Goal: Complete Application Form: Complete application form

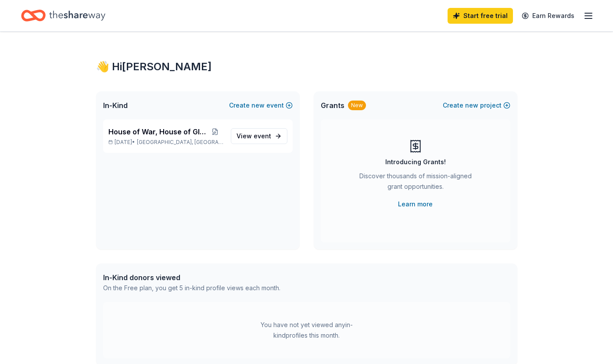
click at [590, 17] on icon "button" at bounding box center [589, 16] width 11 height 11
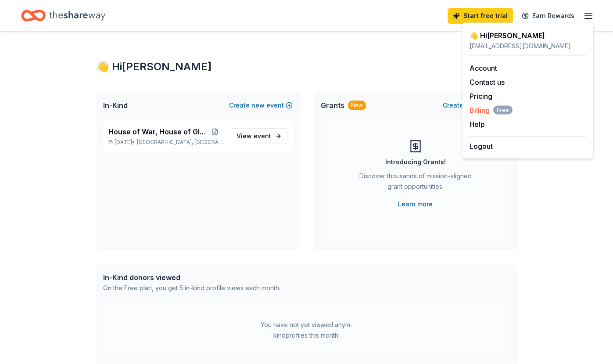
click at [484, 108] on span "Billing Free" at bounding box center [491, 110] width 43 height 11
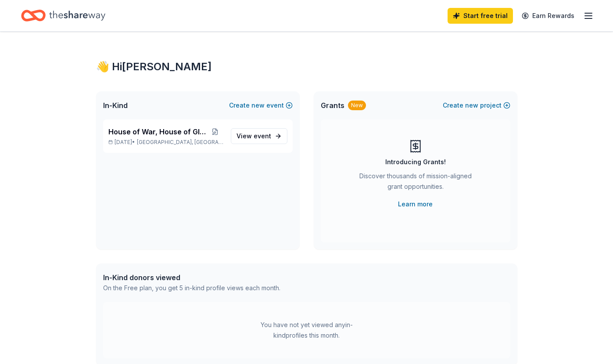
click at [584, 11] on icon "button" at bounding box center [589, 16] width 11 height 11
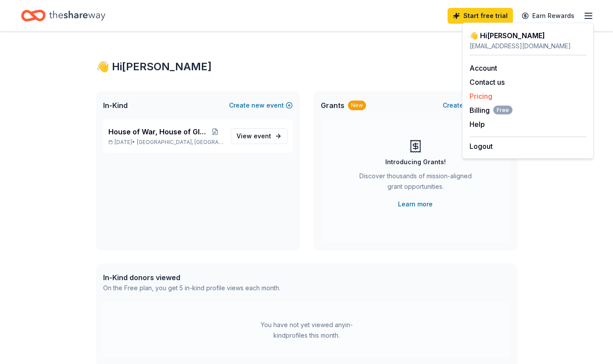
click at [479, 95] on link "Pricing" at bounding box center [481, 96] width 23 height 9
click at [485, 94] on link "Pricing" at bounding box center [481, 96] width 23 height 9
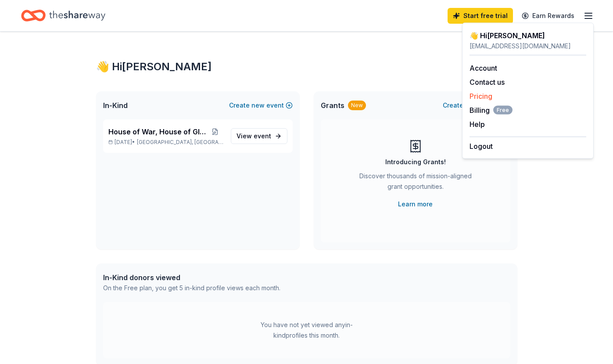
click at [485, 94] on link "Pricing" at bounding box center [481, 96] width 23 height 9
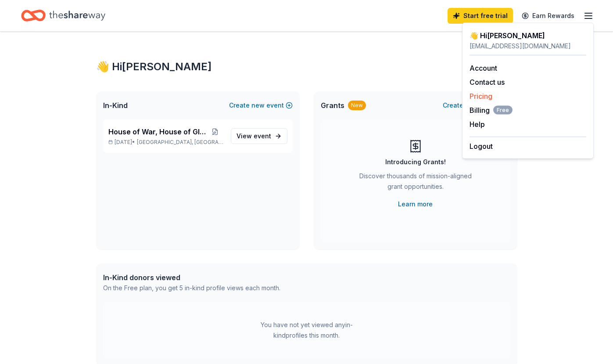
click at [485, 94] on link "Pricing" at bounding box center [481, 96] width 23 height 9
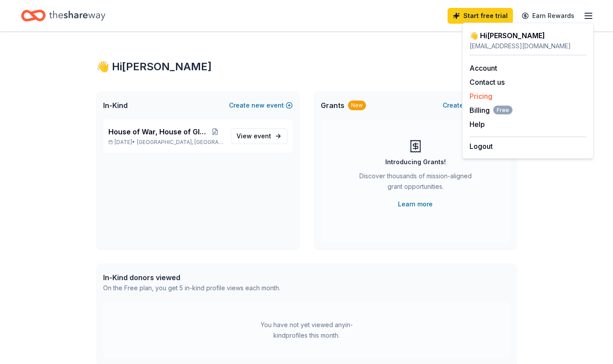
click at [485, 94] on link "Pricing" at bounding box center [481, 96] width 23 height 9
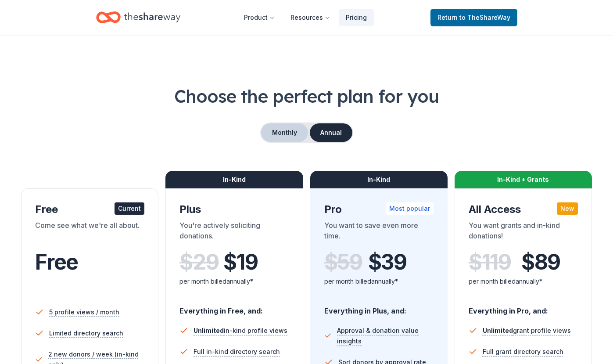
click at [280, 133] on button "Monthly" at bounding box center [284, 132] width 47 height 18
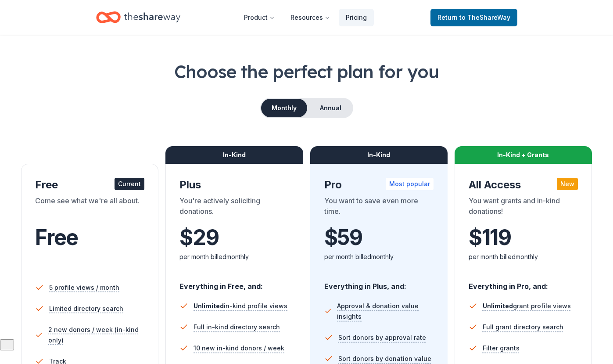
scroll to position [27, 0]
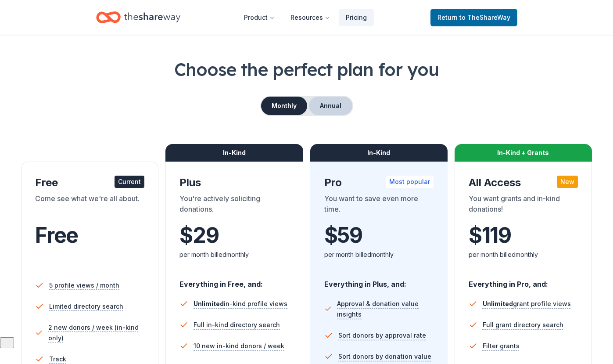
click at [340, 108] on button "Annual" at bounding box center [330, 106] width 43 height 18
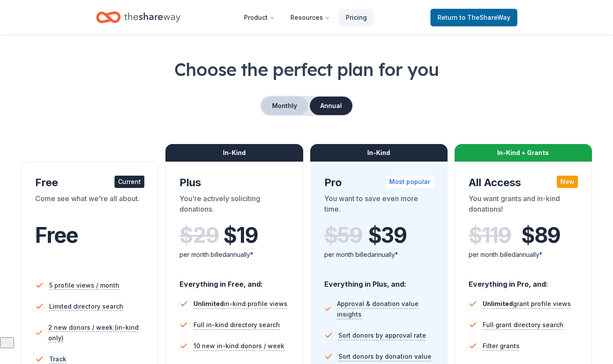
click at [278, 108] on button "Monthly" at bounding box center [284, 106] width 47 height 18
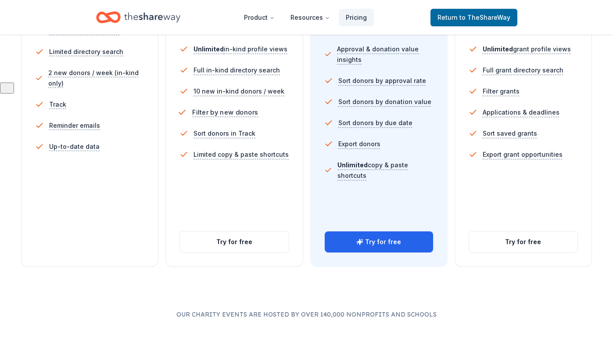
scroll to position [292, 0]
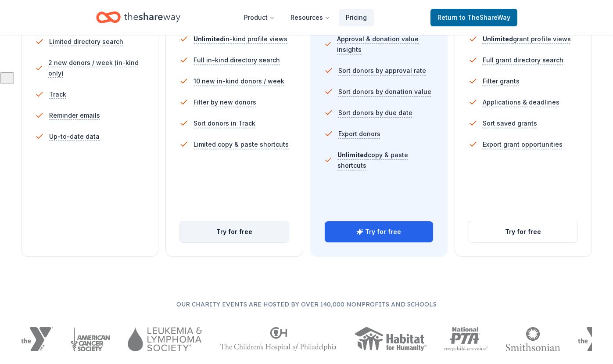
click at [230, 231] on button "Try for free" at bounding box center [234, 231] width 108 height 21
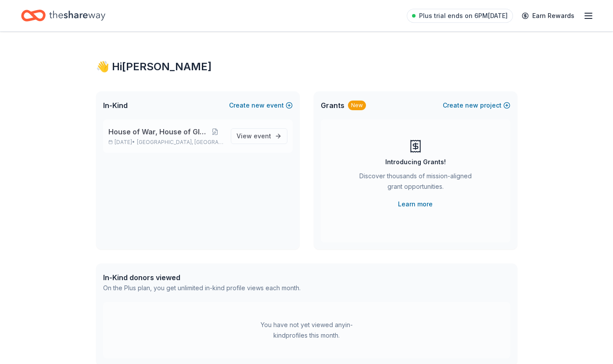
click at [147, 130] on span "House of War, House of Glass" at bounding box center [157, 131] width 99 height 11
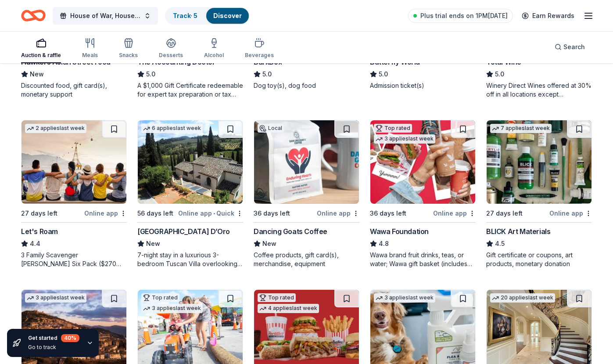
scroll to position [385, 0]
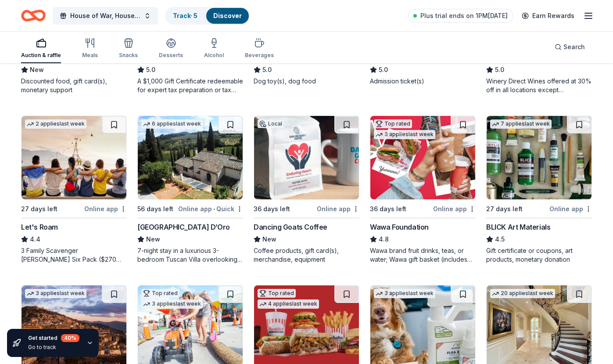
click at [173, 174] on img at bounding box center [190, 157] width 105 height 83
click at [586, 13] on line "button" at bounding box center [588, 13] width 7 height 0
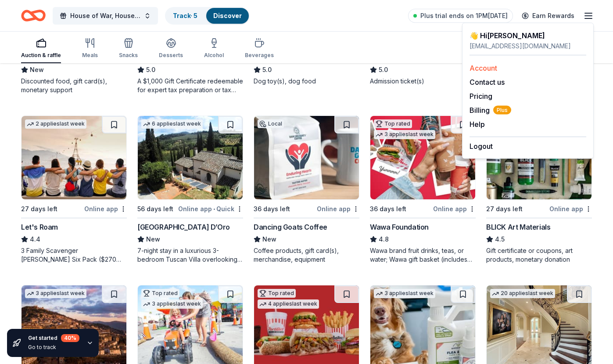
click at [483, 65] on link "Account" at bounding box center [484, 68] width 28 height 9
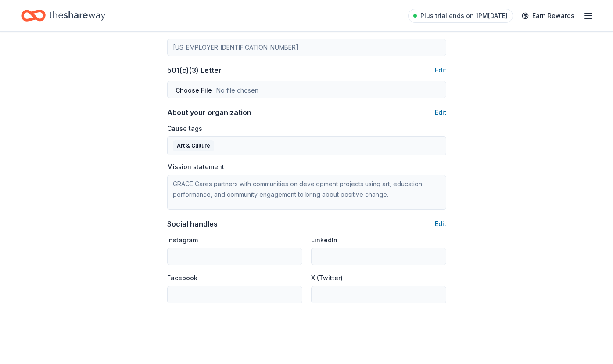
scroll to position [451, 0]
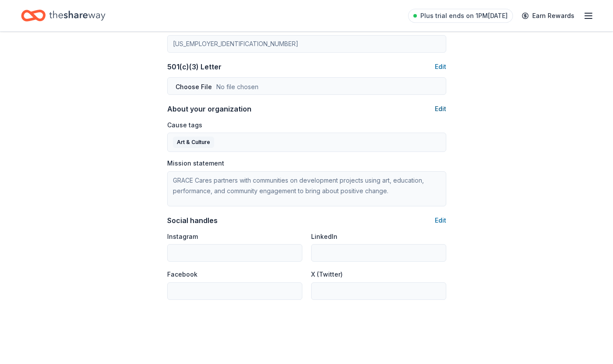
click at [440, 109] on button "Edit" at bounding box center [440, 109] width 11 height 11
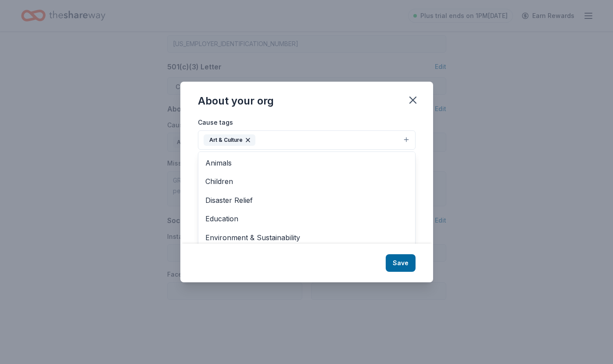
click at [298, 140] on button "Art & Culture" at bounding box center [307, 139] width 218 height 19
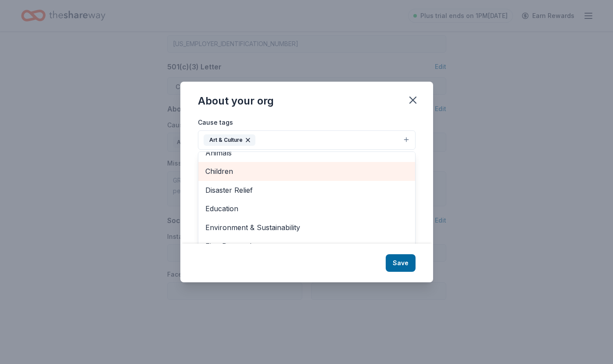
scroll to position [14, 0]
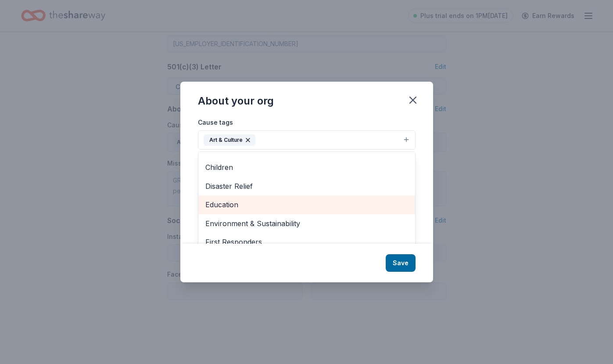
click at [235, 202] on span "Education" at bounding box center [306, 204] width 203 height 11
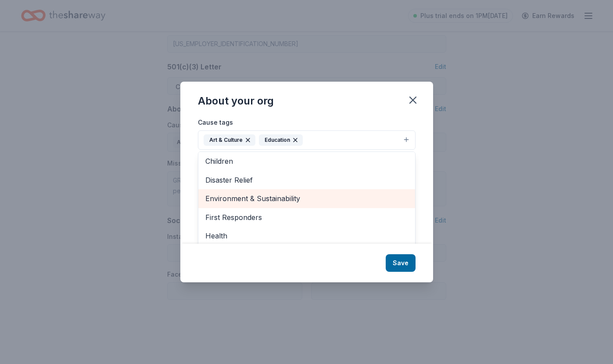
click at [274, 197] on span "Environment & Sustainability" at bounding box center [306, 198] width 203 height 11
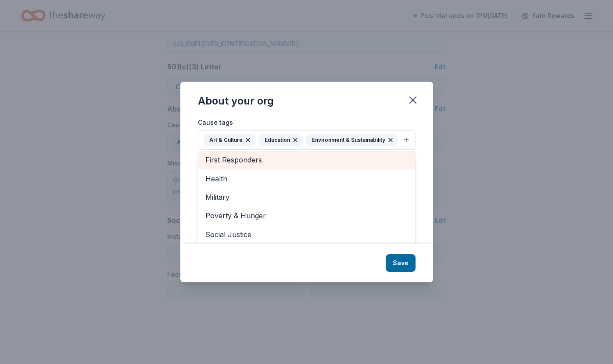
scroll to position [65, 0]
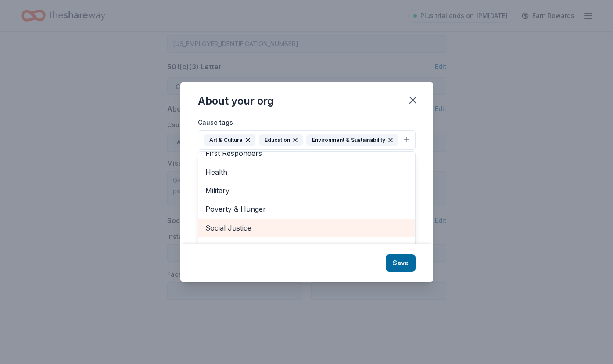
click at [242, 227] on span "Social Justice" at bounding box center [306, 227] width 203 height 11
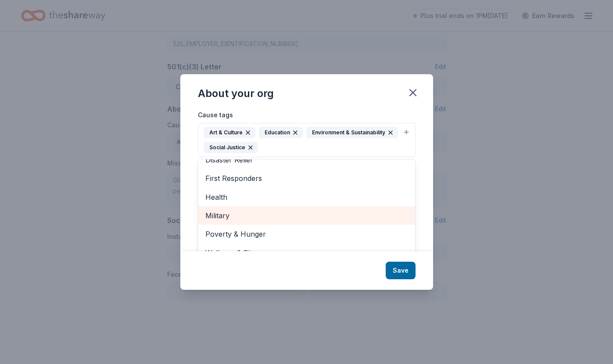
scroll to position [13, 0]
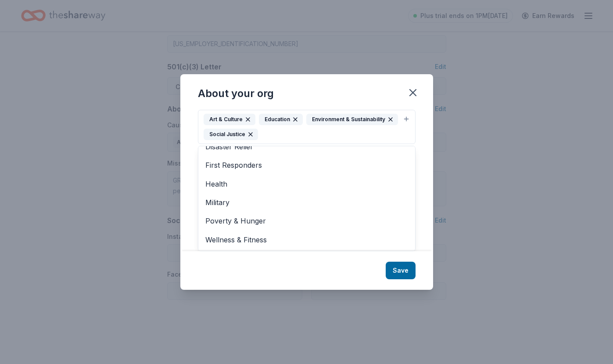
click at [401, 270] on div "About your org Cause tags Art & Culture Education Environment & Sustainability …" at bounding box center [306, 181] width 253 height 215
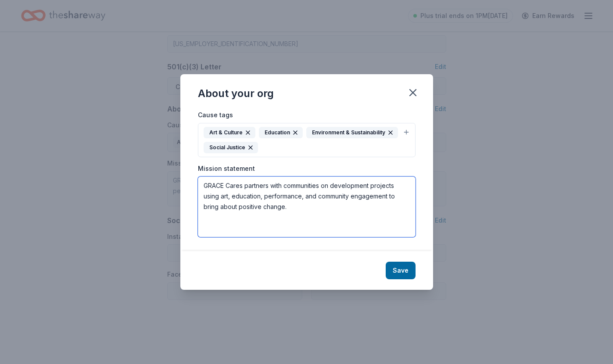
click at [309, 212] on textarea "GRACE Cares partners with communities on development projects using art, educat…" at bounding box center [307, 207] width 218 height 61
drag, startPoint x: 292, startPoint y: 212, endPoint x: 198, endPoint y: 179, distance: 99.8
click at [198, 179] on textarea "GRACE Cares partners with communities on development projects using art, educat…" at bounding box center [307, 207] width 218 height 61
paste textarea "GRACE Cares is a U.S.-based nonprofit dedicated to empowering underserved commu…"
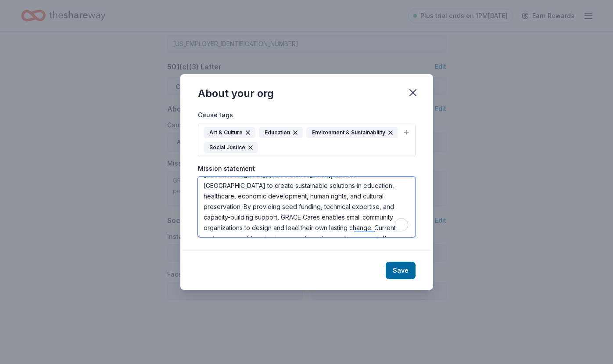
scroll to position [63, 0]
type textarea "GRACE Cares is a U.S.-based nonprofit dedicated to empowering underserved commu…"
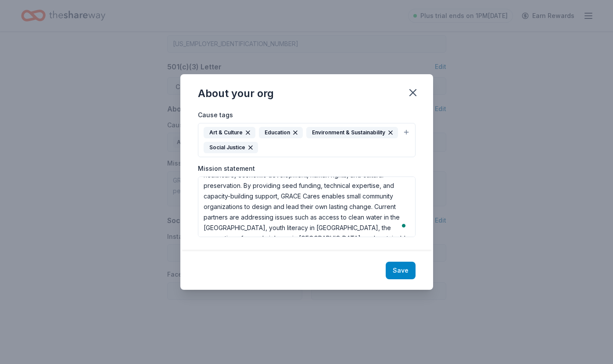
click at [405, 270] on button "Save" at bounding box center [401, 271] width 30 height 18
type textarea "GRACE Cares is a U.S.-based nonprofit dedicated to empowering underserved commu…"
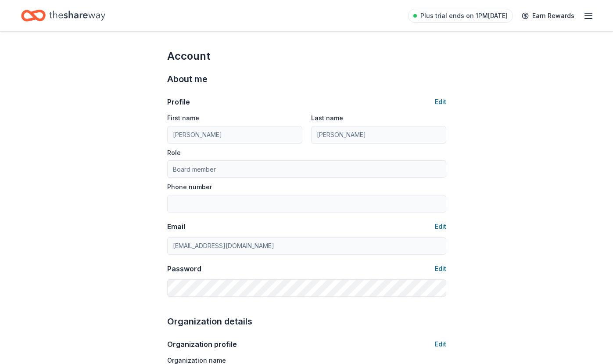
click at [88, 14] on icon "Home" at bounding box center [77, 16] width 56 height 18
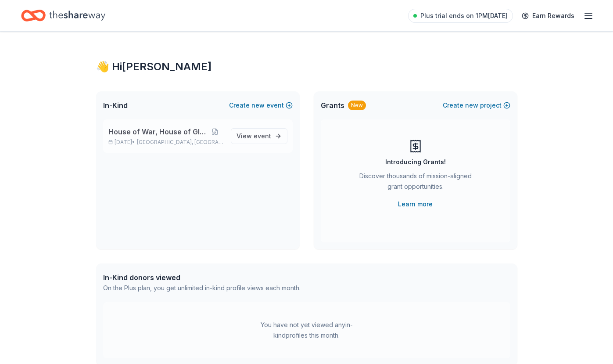
click at [168, 132] on span "House of War, House of Glass" at bounding box center [157, 131] width 99 height 11
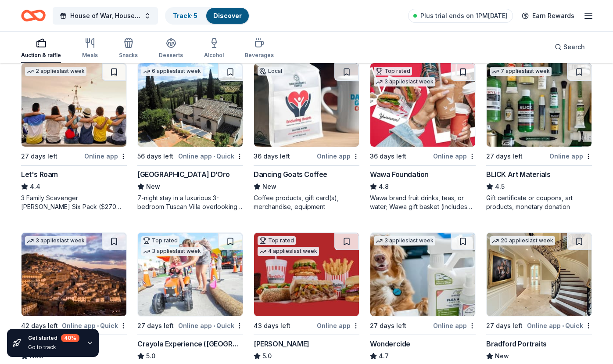
click at [195, 143] on img at bounding box center [190, 104] width 105 height 83
click at [590, 16] on line "button" at bounding box center [588, 16] width 7 height 0
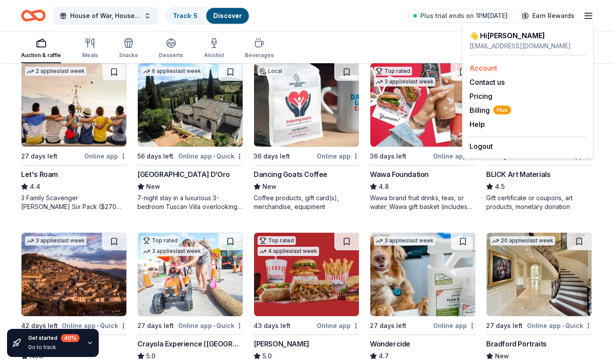
click at [476, 65] on link "Account" at bounding box center [484, 68] width 28 height 9
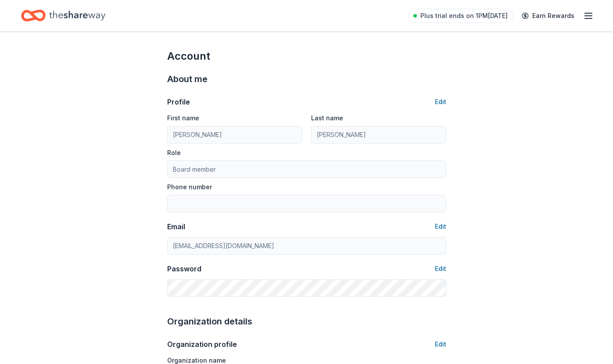
click at [591, 16] on line "button" at bounding box center [588, 16] width 7 height 0
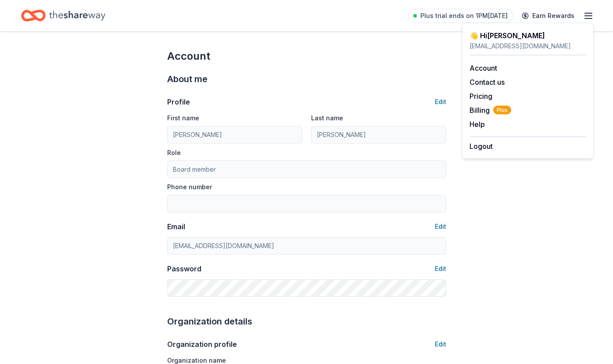
click at [67, 17] on icon "Home" at bounding box center [77, 16] width 56 height 10
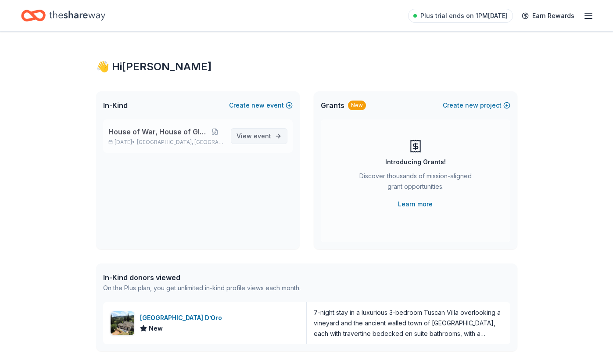
click at [275, 134] on link "View event" at bounding box center [259, 136] width 57 height 16
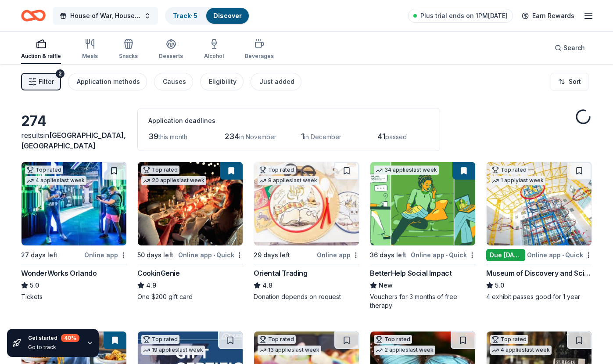
click at [128, 16] on span "House of War, House of Glass" at bounding box center [105, 16] width 70 height 11
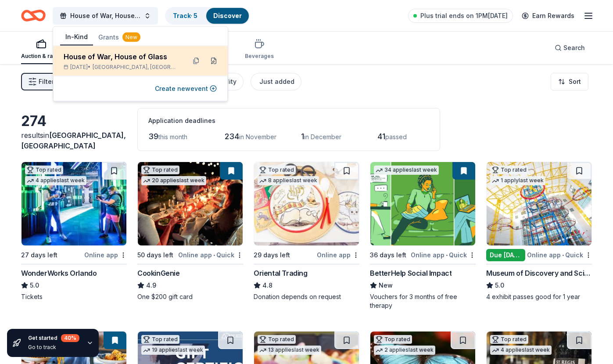
click at [213, 59] on button at bounding box center [214, 61] width 14 height 14
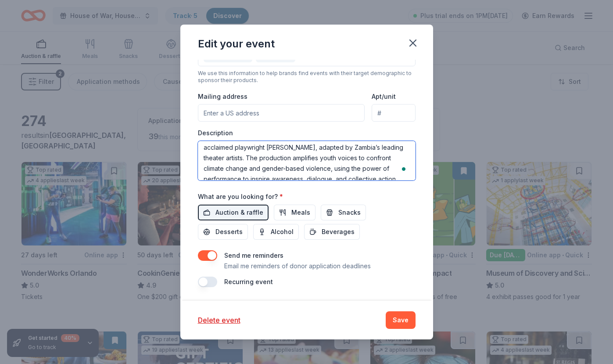
scroll to position [21, 0]
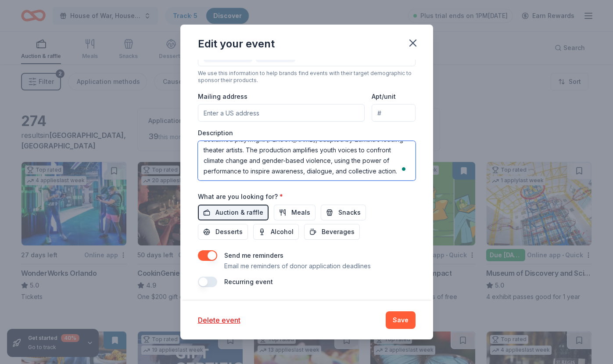
drag, startPoint x: 203, startPoint y: 147, endPoint x: 305, endPoint y: 179, distance: 107.2
click at [306, 180] on textarea "House of War: House of Glass is a dynamic play by internationally acclaimed pla…" at bounding box center [307, 161] width 218 height 40
paste textarea "powerful international theater collaboration by playwright Namaya and Zambia’s …"
type textarea "House of War: House of Glass is a powerful international theater collaboration …"
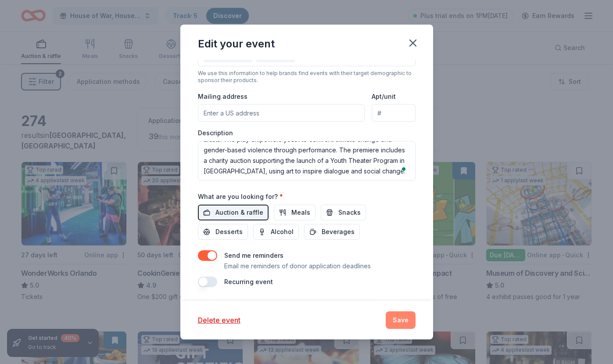
click at [402, 317] on button "Save" at bounding box center [401, 320] width 30 height 18
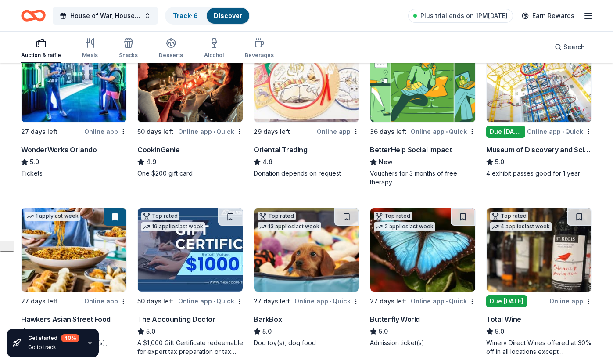
scroll to position [144, 0]
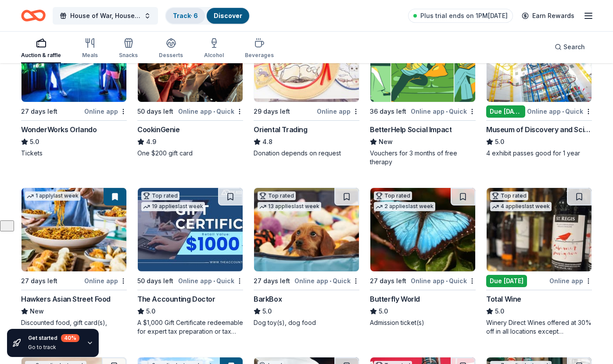
click at [184, 11] on div "Track · 6" at bounding box center [185, 16] width 39 height 16
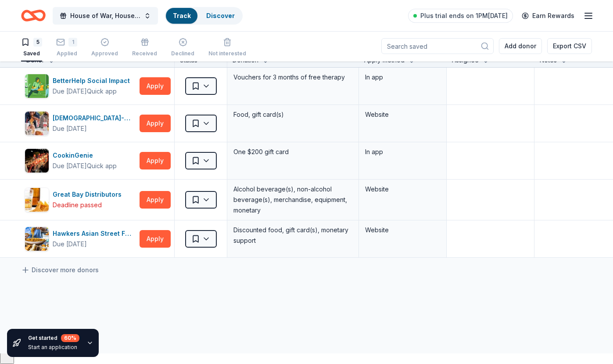
scroll to position [0, 0]
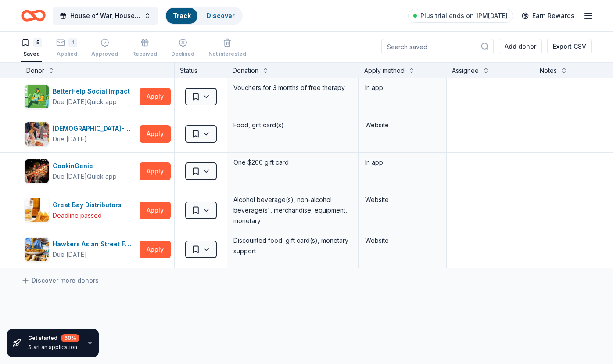
click at [186, 14] on link "Track" at bounding box center [182, 15] width 18 height 7
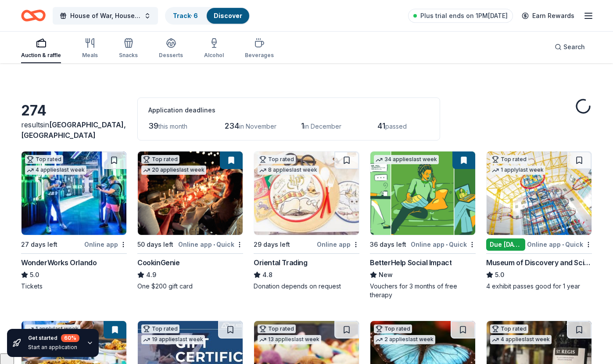
scroll to position [10, 0]
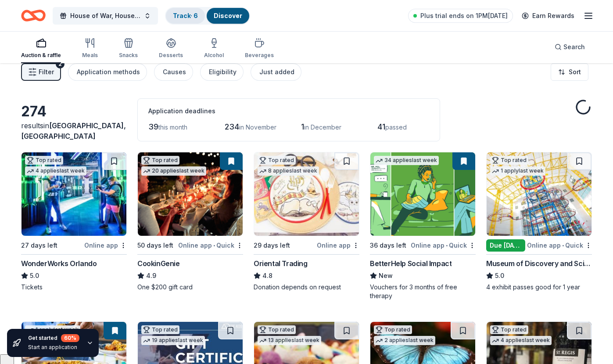
click at [184, 19] on div "Track · 6" at bounding box center [185, 16] width 39 height 16
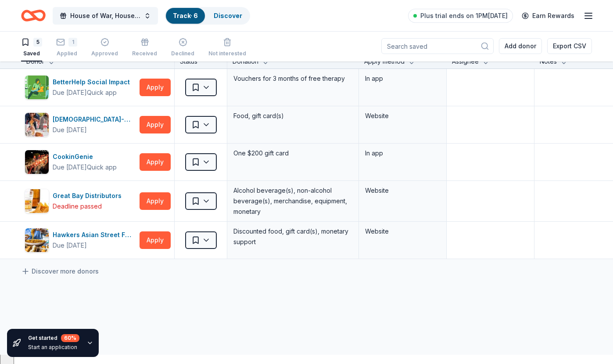
scroll to position [0, 0]
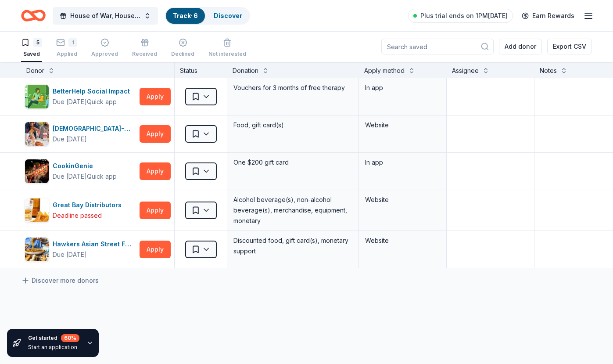
click at [185, 14] on link "Track · 6" at bounding box center [185, 15] width 25 height 7
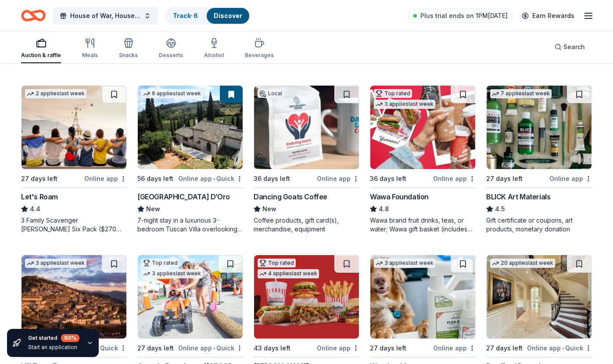
scroll to position [411, 0]
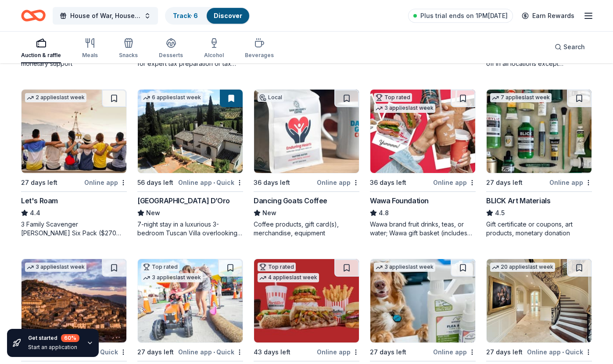
click at [203, 122] on img at bounding box center [190, 131] width 105 height 83
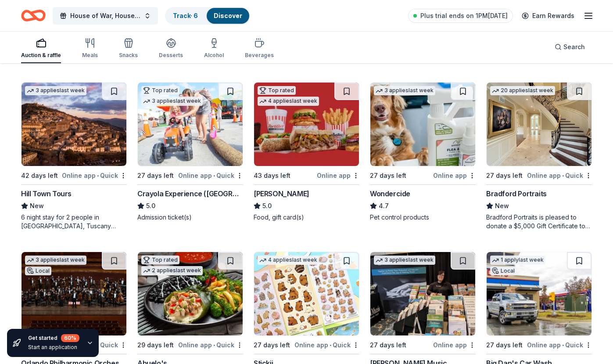
scroll to position [590, 0]
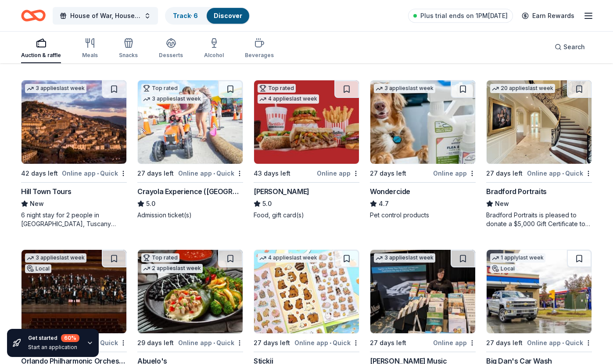
click at [69, 217] on div "6 night stay for 2 people in Cortona, Tuscany (charity rate is $1380; retails a…" at bounding box center [74, 220] width 106 height 18
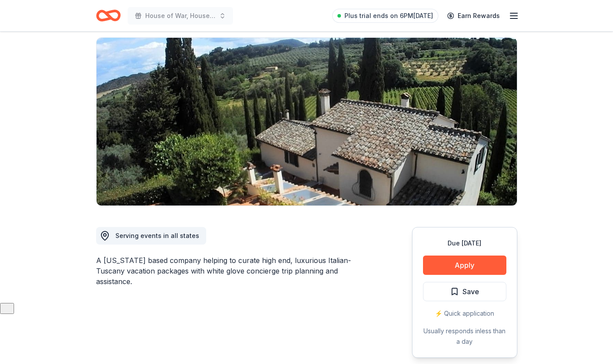
scroll to position [68, 0]
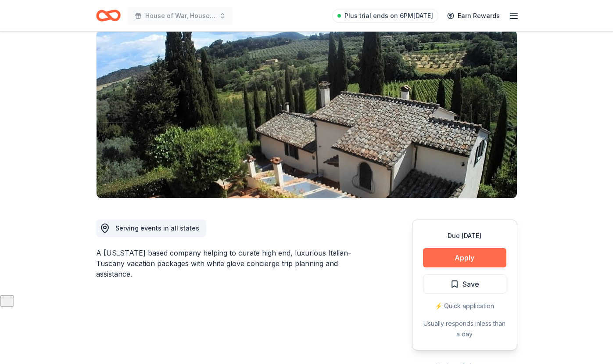
click at [447, 257] on button "Apply" at bounding box center [464, 257] width 83 height 19
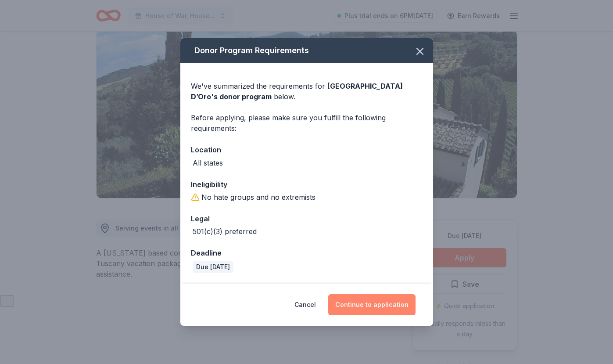
click at [383, 302] on button "Continue to application" at bounding box center [371, 304] width 87 height 21
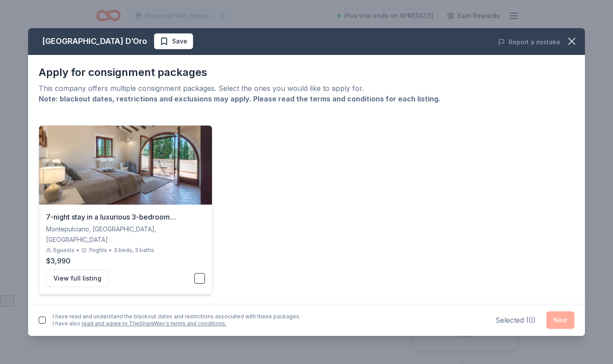
click at [201, 273] on button "button" at bounding box center [200, 278] width 11 height 11
click at [42, 317] on button "button" at bounding box center [42, 320] width 7 height 7
click at [562, 322] on button "Next" at bounding box center [561, 320] width 28 height 18
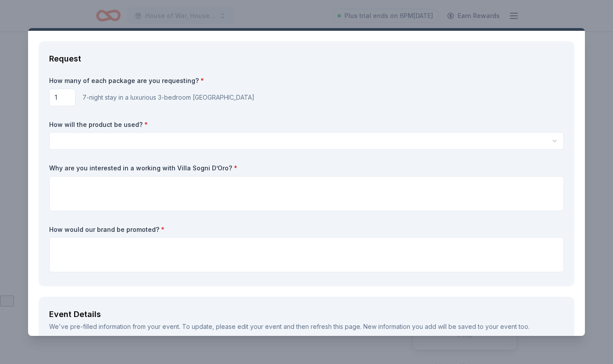
scroll to position [0, 0]
click at [138, 139] on html "House of War, House of Glass Plus trial ends on 6PM, 10/14 Earn Rewards Due in …" at bounding box center [306, 182] width 613 height 364
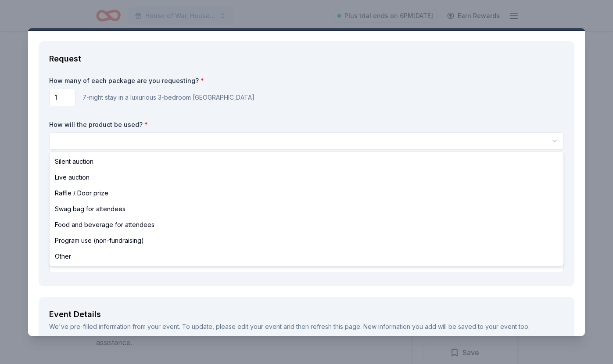
select select "silentAuction"
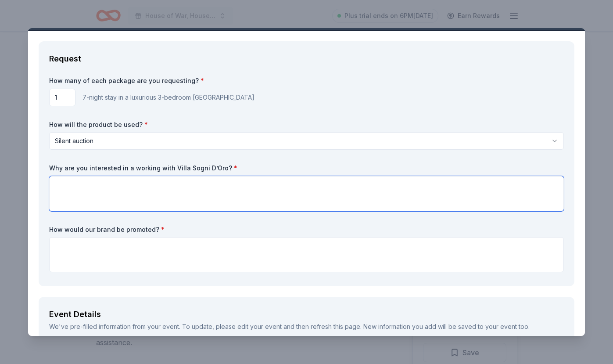
click at [92, 190] on textarea at bounding box center [306, 193] width 515 height 35
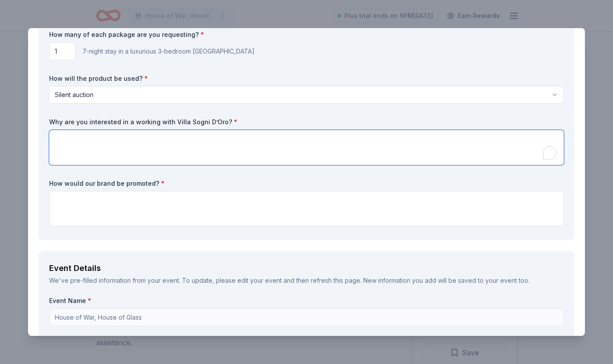
scroll to position [56, 0]
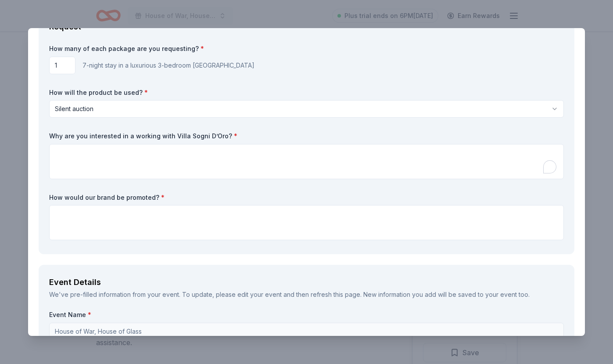
click at [258, 142] on div "Why are you interested in a working with Villa Sogni D’Oro? *" at bounding box center [306, 155] width 515 height 47
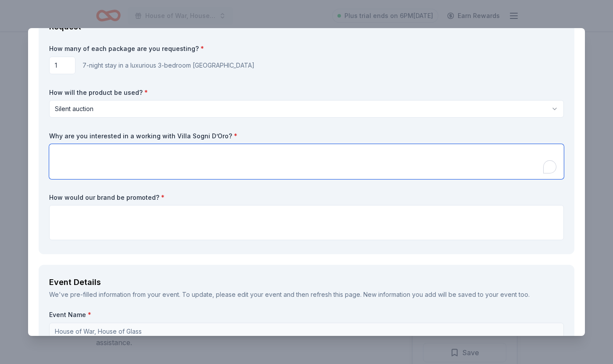
click at [253, 153] on textarea "To enrich screen reader interactions, please activate Accessibility in Grammarl…" at bounding box center [306, 161] width 515 height 35
paste textarea "We would be honored to partner with Villa Sogni D’Oro because our upcoming prem…"
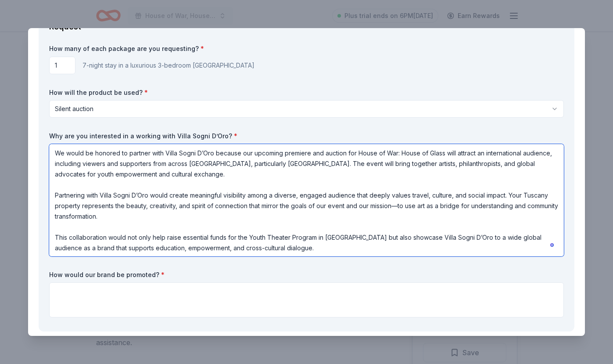
scroll to position [1, 0]
type textarea "We would be honored to partner with Villa Sogni D’Oro because our upcoming prem…"
click at [362, 226] on textarea "We would be honored to partner with Villa Sogni D’Oro because our upcoming prem…" at bounding box center [306, 200] width 515 height 112
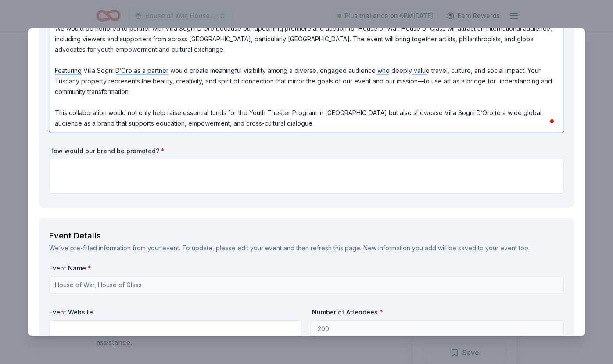
scroll to position [216, 0]
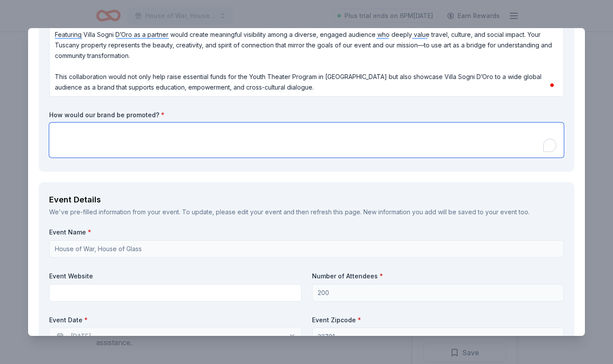
click at [84, 140] on textarea "To enrich screen reader interactions, please activate Accessibility in Grammarl…" at bounding box center [306, 140] width 515 height 35
click at [224, 128] on textarea "To enrich screen reader interactions, please activate Accessibility in Grammarl…" at bounding box center [306, 140] width 515 height 35
paste textarea "We are committed to providing meaningful visibility and recognition for Villa S…"
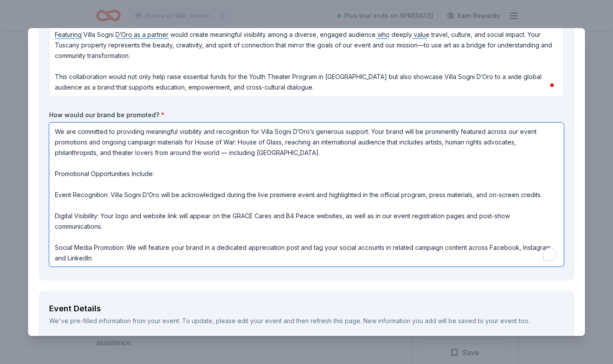
scroll to position [1, 0]
drag, startPoint x: 123, startPoint y: 259, endPoint x: 306, endPoint y: 246, distance: 183.1
click at [306, 246] on textarea "We are committed to providing meaningful visibility and recognition for Villa S…" at bounding box center [306, 195] width 515 height 144
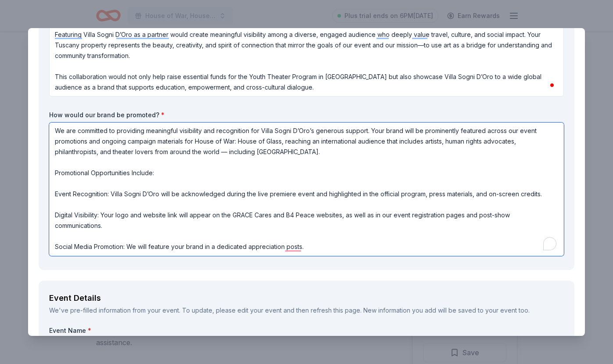
click at [341, 216] on textarea "We are committed to providing meaningful visibility and recognition for Villa S…" at bounding box center [306, 189] width 515 height 133
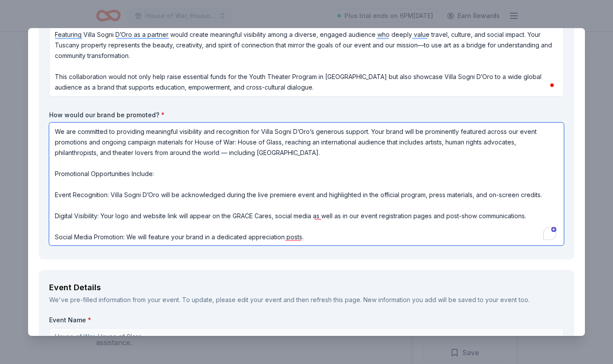
scroll to position [0, 0]
click at [475, 196] on textarea "We are committed to providing meaningful visibility and recognition for Villa S…" at bounding box center [306, 184] width 515 height 123
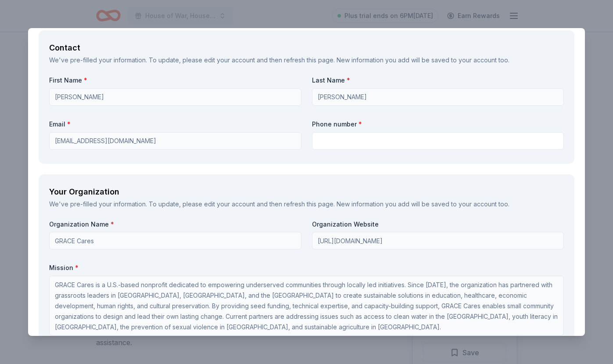
scroll to position [731, 0]
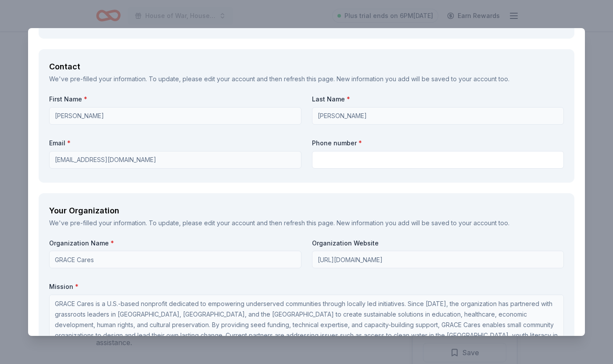
type textarea "We are committed to providing meaningful visibility and recognition for Villa S…"
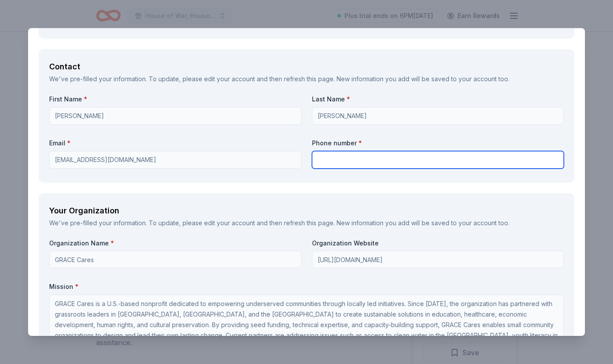
click at [359, 160] on input "text" at bounding box center [438, 160] width 252 height 18
click at [358, 159] on input "text" at bounding box center [438, 160] width 252 height 18
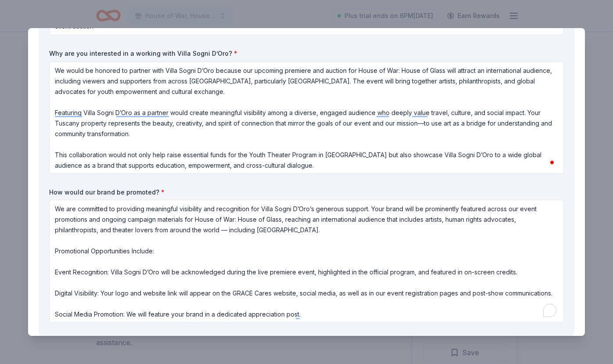
scroll to position [0, 0]
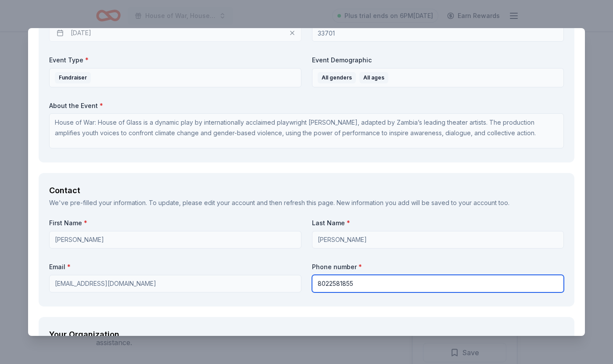
type input "8022581855"
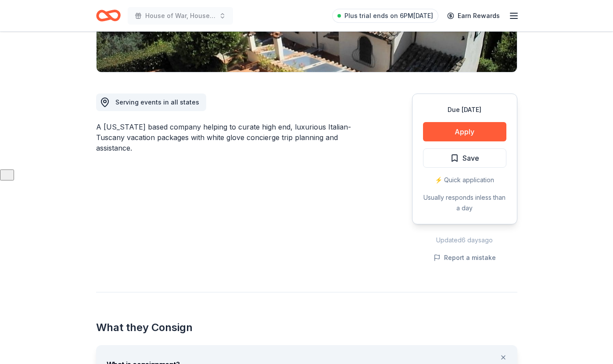
scroll to position [195, 0]
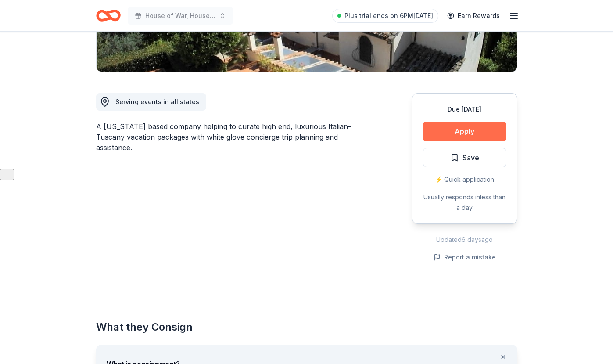
click at [466, 130] on button "Apply" at bounding box center [464, 131] width 83 height 19
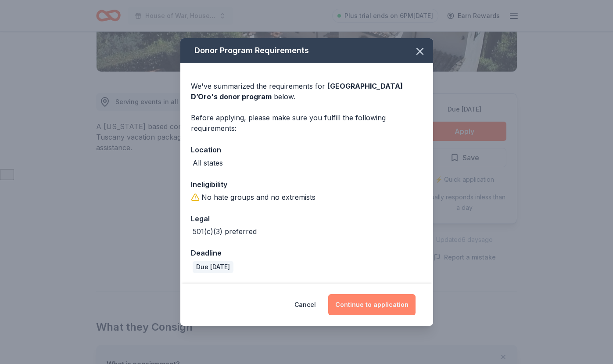
click at [375, 307] on button "Continue to application" at bounding box center [371, 304] width 87 height 21
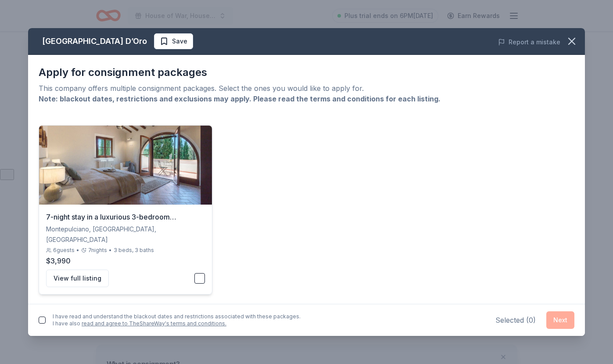
click at [201, 273] on button "button" at bounding box center [200, 278] width 11 height 11
click at [44, 319] on button "button" at bounding box center [42, 320] width 7 height 7
click at [560, 324] on button "Next" at bounding box center [561, 320] width 28 height 18
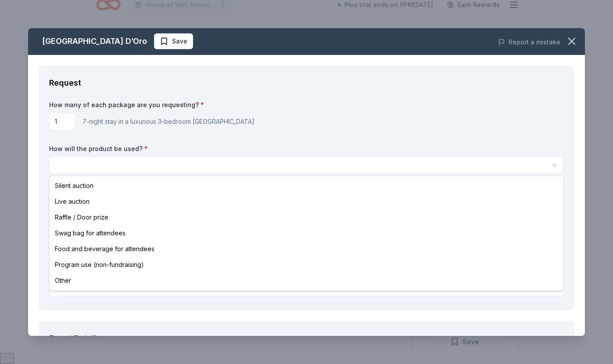
scroll to position [0, 0]
click at [116, 164] on html "House of War, House of Glass Plus trial ends on 6PM, 10/14 Earn Rewards Due in …" at bounding box center [306, 182] width 613 height 364
select select "silentAuction"
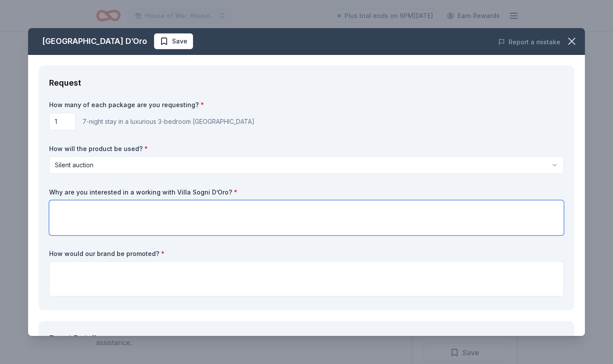
click at [82, 210] on textarea at bounding box center [306, 217] width 515 height 35
click at [143, 221] on textarea "To enrich screen reader interactions, please activate Accessibility in Grammarl…" at bounding box center [306, 217] width 515 height 35
paste textarea "We would be honored to partner with Villa Sogni D’Oro because our upcoming prem…"
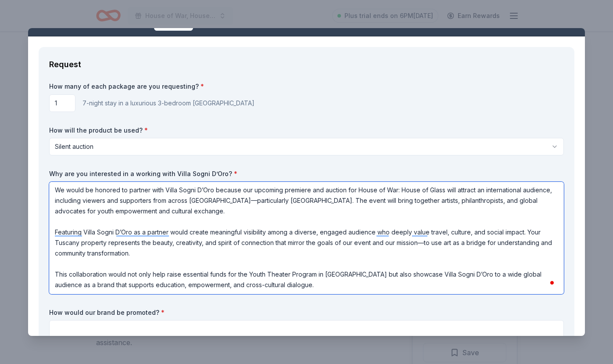
scroll to position [22, 0]
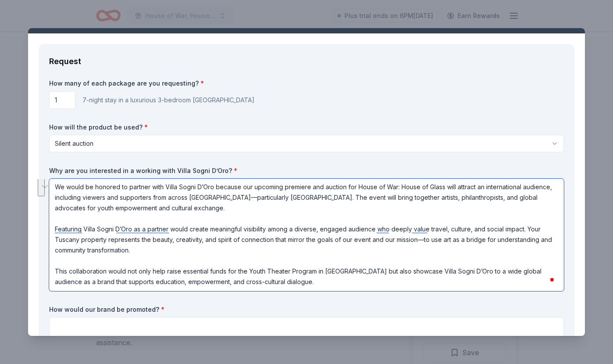
drag, startPoint x: 282, startPoint y: 282, endPoint x: 52, endPoint y: 267, distance: 230.6
click at [52, 267] on textarea "We would be honored to partner with Villa Sogni D’Oro because our upcoming prem…" at bounding box center [306, 235] width 515 height 112
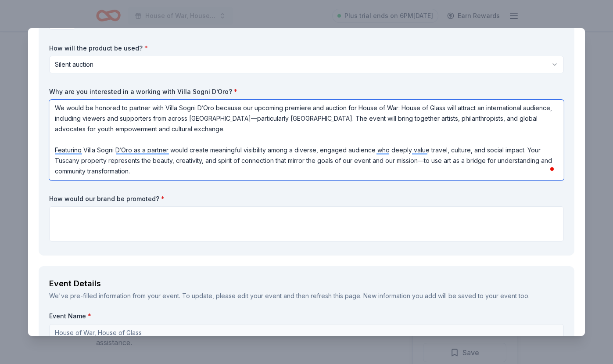
scroll to position [131, 0]
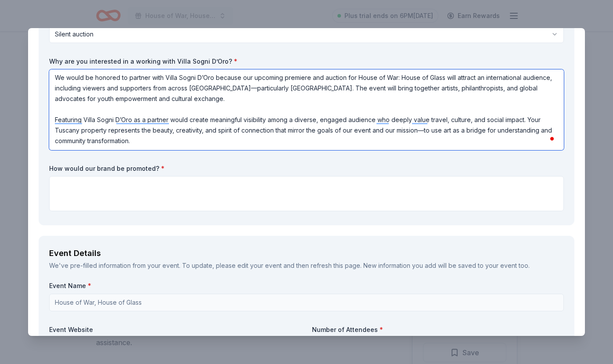
type textarea "We would be honored to partner with Villa Sogni D’Oro because our upcoming prem…"
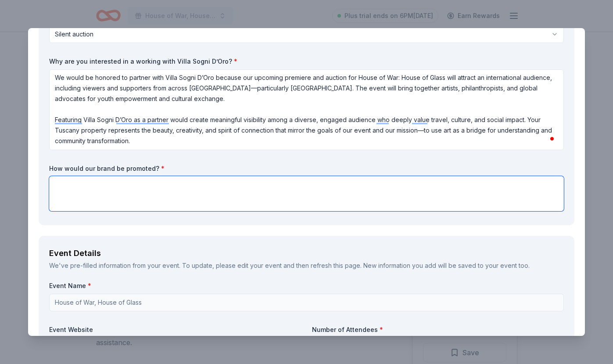
click at [139, 188] on textarea at bounding box center [306, 193] width 515 height 35
click at [296, 184] on textarea "To enrich screen reader interactions, please activate Accessibility in Grammarl…" at bounding box center [306, 193] width 515 height 35
paste textarea "We are committed to providing meaningful visibility and recognition for Villa S…"
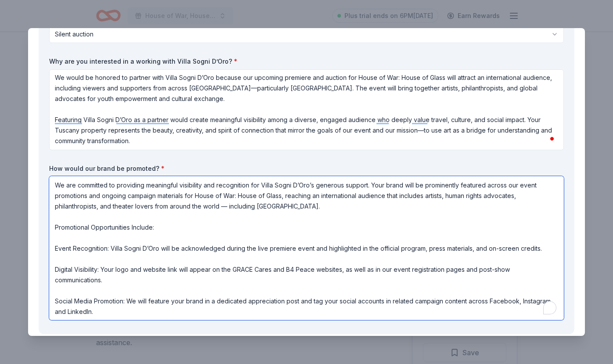
scroll to position [1, 0]
click at [550, 301] on textarea "We are committed to providing meaningful visibility and recognition for Villa S…" at bounding box center [306, 248] width 515 height 144
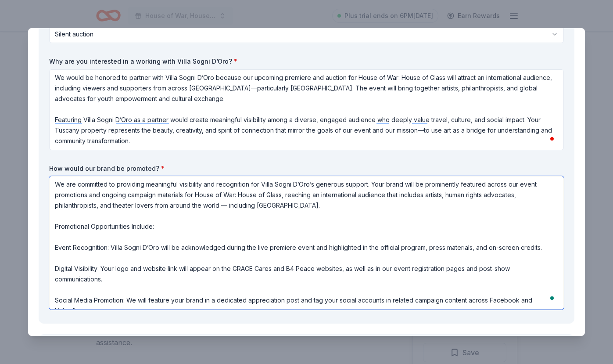
scroll to position [0, 0]
click at [474, 248] on textarea "We are committed to providing meaningful visibility and recognition for Villa S…" at bounding box center [306, 242] width 515 height 133
click at [57, 238] on textarea "We are committed to providing meaningful visibility and recognition for Villa S…" at bounding box center [306, 242] width 515 height 133
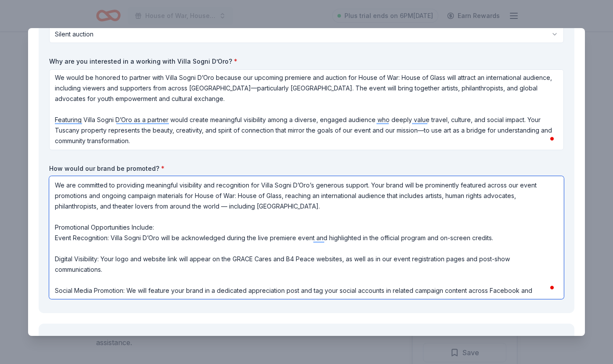
click at [55, 249] on textarea "We are committed to providing meaningful visibility and recognition for Villa S…" at bounding box center [306, 237] width 515 height 123
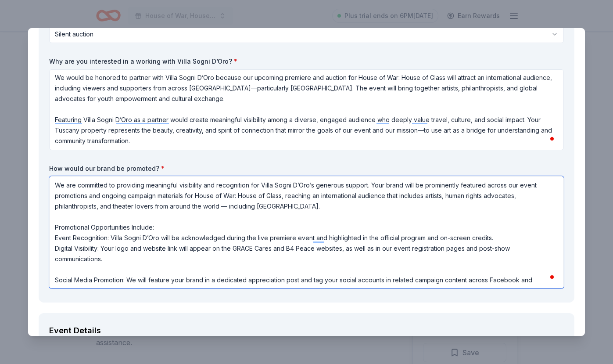
click at [55, 270] on textarea "We are committed to providing meaningful visibility and recognition for Villa S…" at bounding box center [306, 232] width 515 height 112
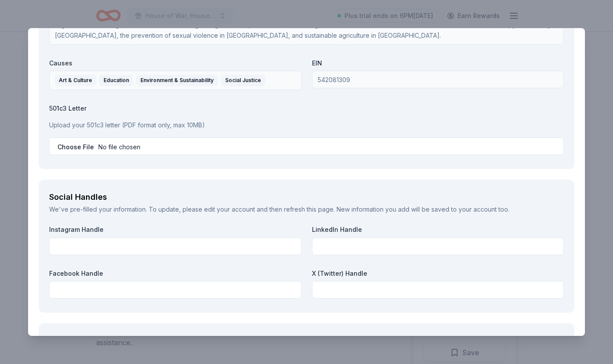
scroll to position [953, 0]
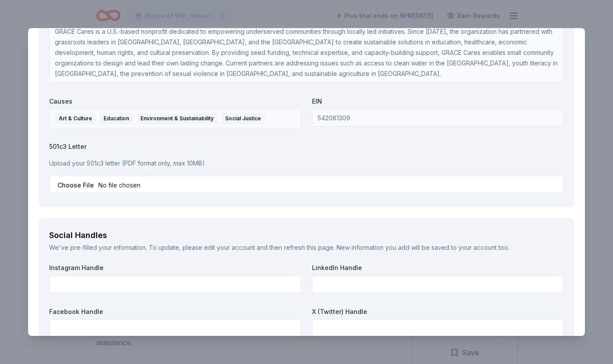
type textarea "We are committed to providing meaningful visibility and recognition for Villa S…"
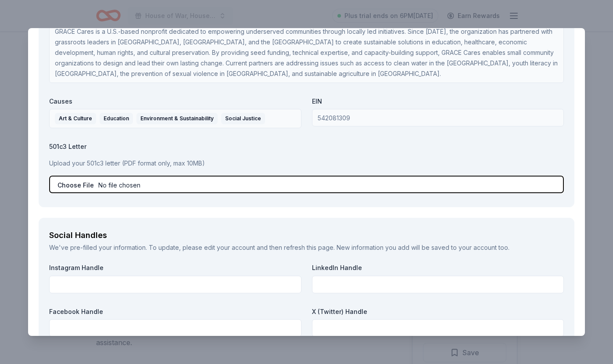
click at [72, 186] on input "file" at bounding box center [306, 185] width 515 height 18
type input "C:\fakepath\GRACE Cares IRS Tax-Exempt Letter.pdf"
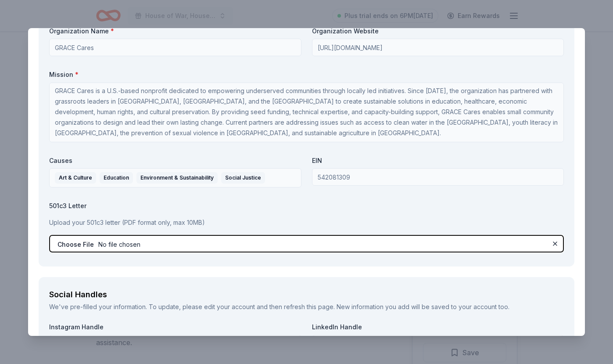
scroll to position [1121, 0]
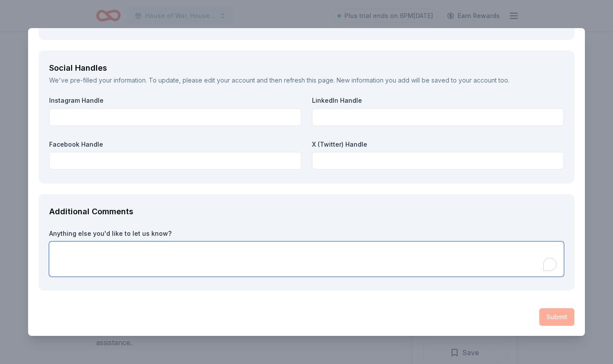
click at [188, 268] on textarea "To enrich screen reader interactions, please activate Accessibility in Grammarl…" at bounding box center [306, 259] width 515 height 35
click at [165, 254] on textarea "To enrich screen reader interactions, please activate Accessibility in Grammarl…" at bounding box center [306, 259] width 515 height 35
paste textarea "House of War: House of Glass is a powerful, socially engaged theater production…"
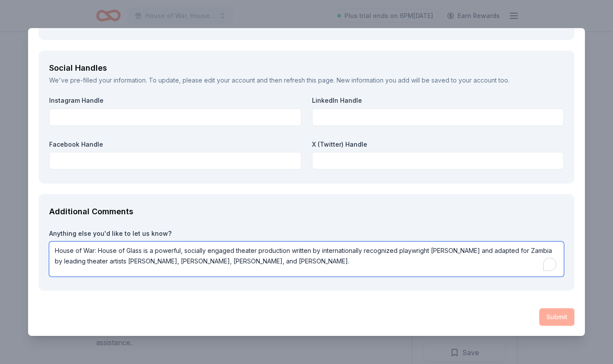
click at [98, 250] on textarea "House of War: House of Glass is a powerful, socially engaged theater production…" at bounding box center [306, 259] width 515 height 35
click at [459, 272] on textarea "House of War, House of Glass is a powerful, socially engaged theater production…" at bounding box center [306, 259] width 515 height 35
click at [455, 261] on textarea "House of War, House of Glass is a powerful, socially engaged theater production…" at bounding box center [306, 259] width 515 height 35
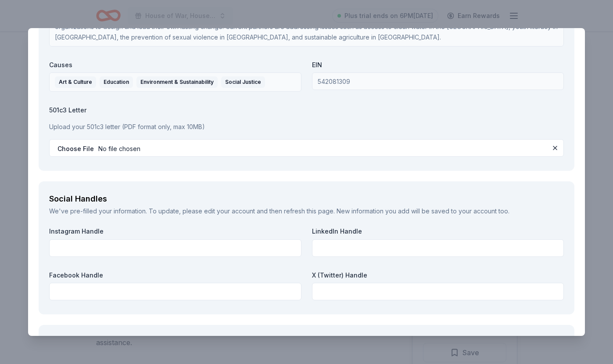
scroll to position [863, 0]
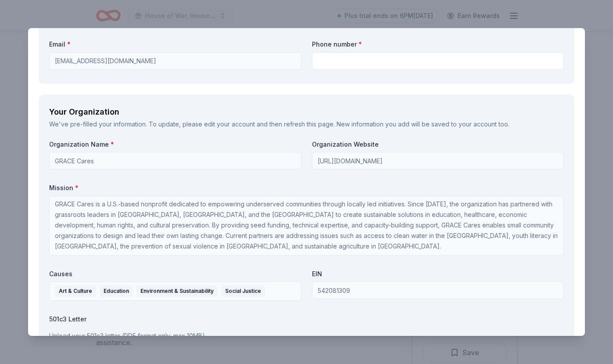
type textarea "House of War, House of Glass is a powerful, socially engaged theater production…"
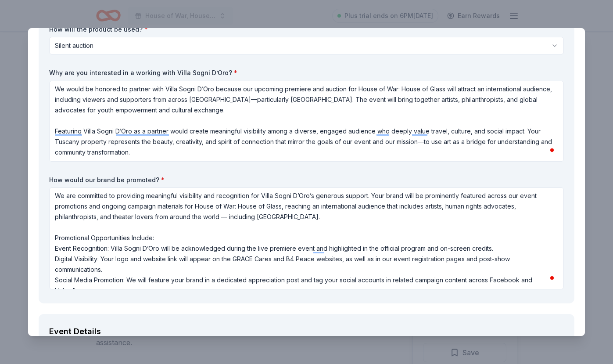
scroll to position [0, 0]
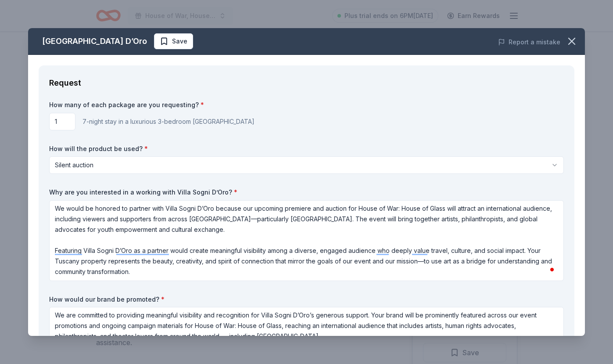
click at [303, 112] on div "How many of each package are you requesting? * 1 7-night stay in a luxurious 3-…" at bounding box center [306, 116] width 515 height 30
click at [63, 126] on input "1" at bounding box center [62, 122] width 26 height 18
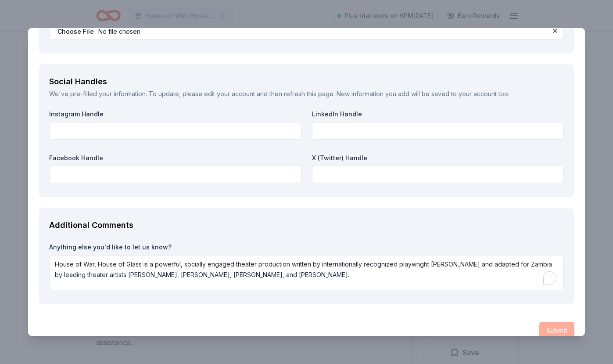
scroll to position [1121, 0]
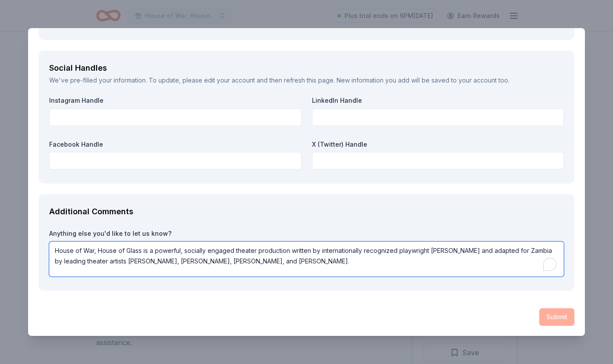
click at [474, 266] on textarea "House of War, House of Glass is a powerful, socially engaged theater production…" at bounding box center [306, 259] width 515 height 35
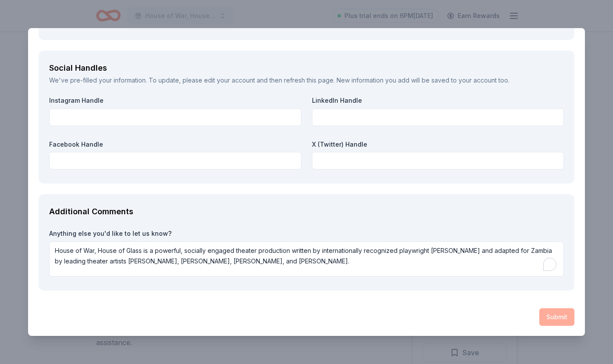
click at [557, 314] on div "Submit" at bounding box center [307, 317] width 536 height 18
click at [554, 315] on div "Submit" at bounding box center [307, 317] width 536 height 18
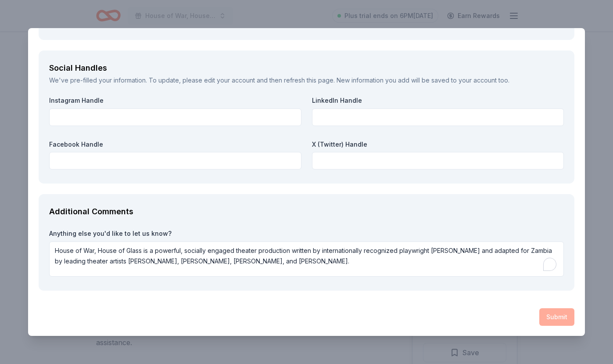
click at [554, 315] on div "Submit" at bounding box center [307, 317] width 536 height 18
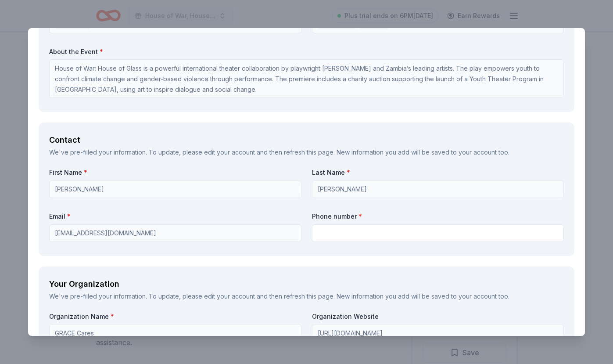
scroll to position [602, 0]
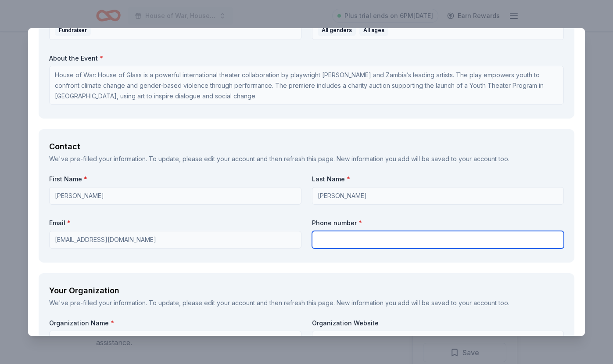
click at [377, 236] on input "text" at bounding box center [438, 240] width 252 height 18
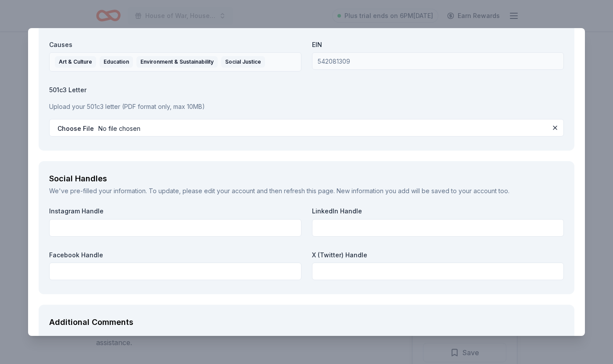
scroll to position [1121, 0]
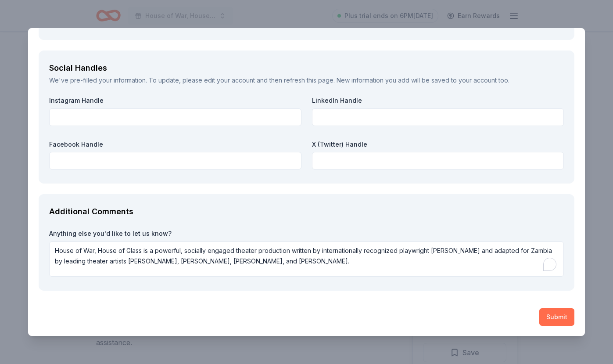
type input "8022581855"
click at [556, 316] on button "Submit" at bounding box center [557, 317] width 35 height 18
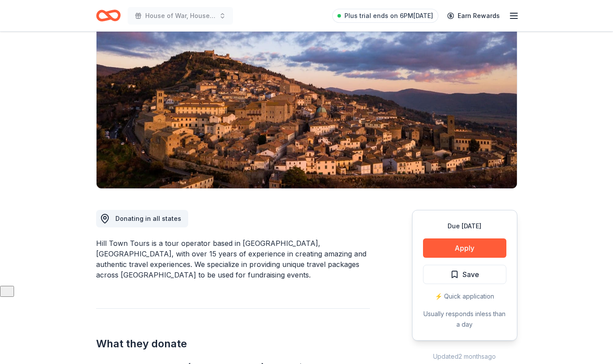
scroll to position [79, 0]
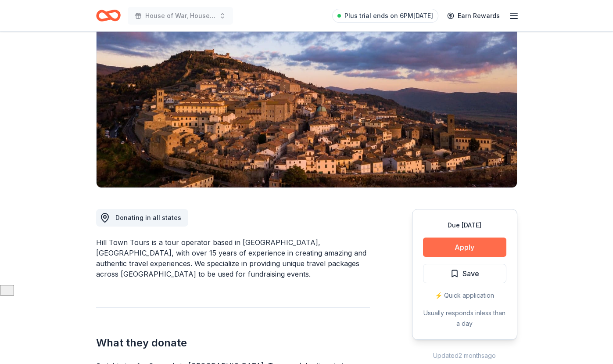
click at [466, 246] on button "Apply" at bounding box center [464, 247] width 83 height 19
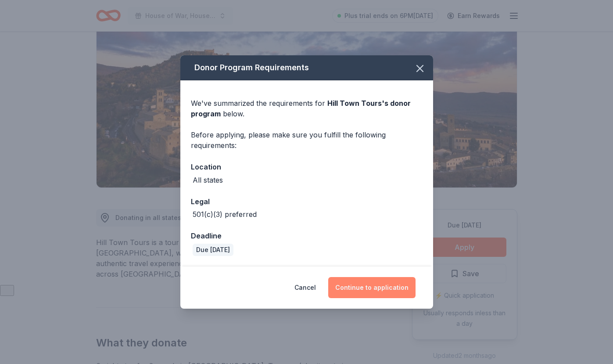
click at [375, 286] on button "Continue to application" at bounding box center [371, 287] width 87 height 21
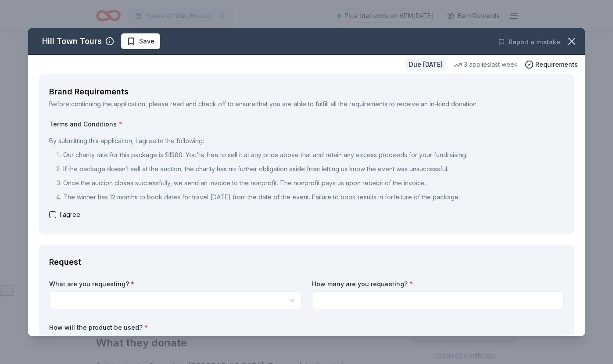
click at [52, 214] on button "button" at bounding box center [52, 214] width 7 height 7
checkbox input "true"
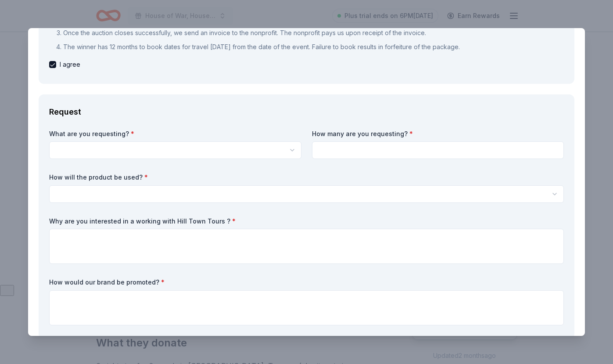
scroll to position [0, 0]
click at [128, 145] on html "House of War, House of Glass Plus trial ends on 6PM[DATE] Earn Rewards Due [DAT…" at bounding box center [306, 182] width 613 height 364
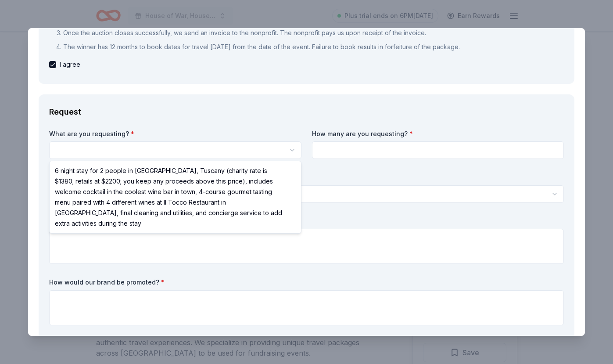
select select "6 night stay for 2 people in [GEOGRAPHIC_DATA], Tuscany (charity rate is $1380;…"
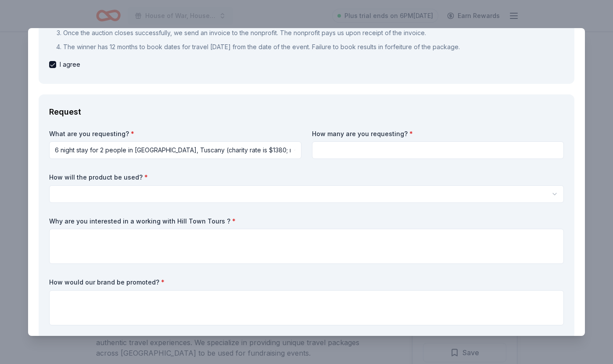
click at [370, 149] on input at bounding box center [438, 150] width 252 height 18
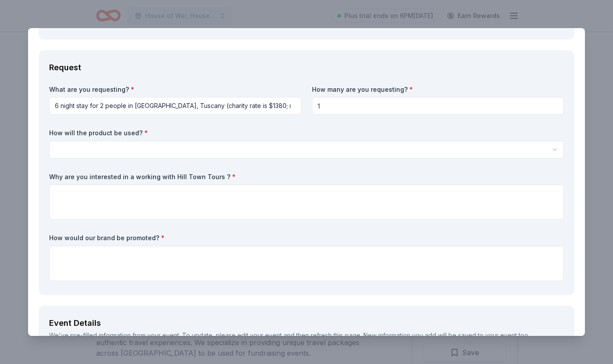
scroll to position [225, 0]
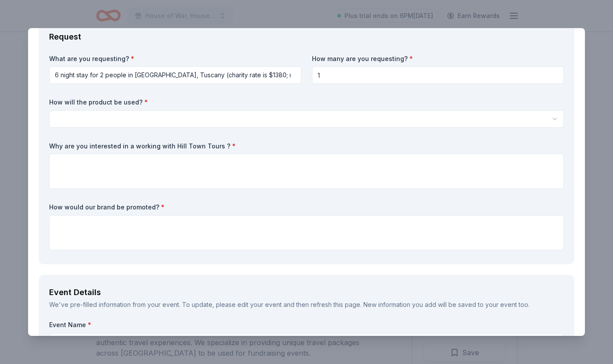
type input "1"
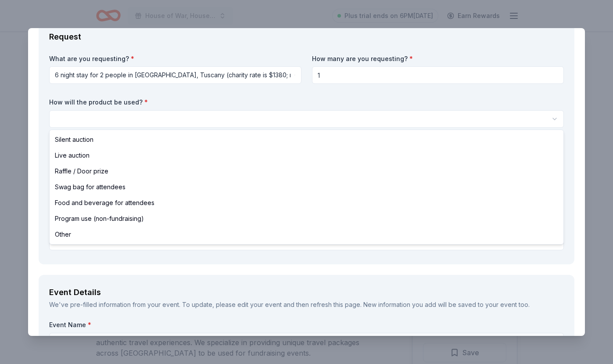
click at [168, 124] on html "House of War, House of Glass Plus trial ends on 6PM[DATE] Earn Rewards Due [DAT…" at bounding box center [306, 182] width 613 height 364
select select "silentAuction"
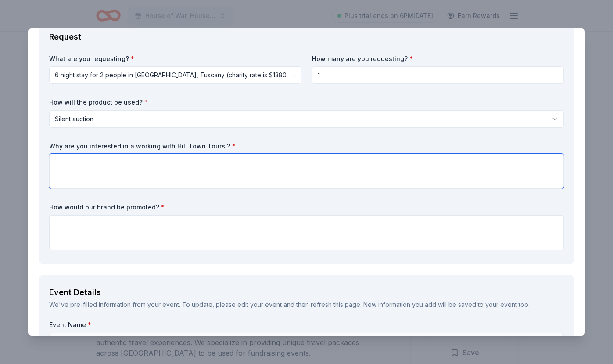
click at [81, 171] on textarea at bounding box center [306, 171] width 515 height 35
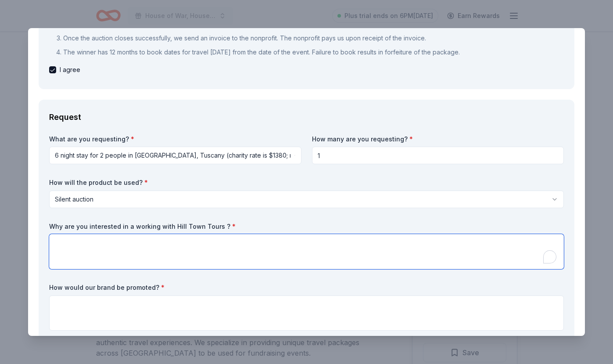
scroll to position [166, 0]
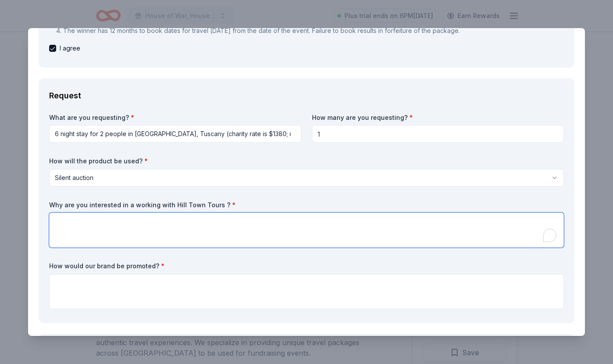
click at [111, 225] on textarea "To enrich screen reader interactions, please activate Accessibility in Grammarl…" at bounding box center [306, 230] width 515 height 35
paste textarea "We would be honored to partner with Hill Town Tours because our upcoming premie…"
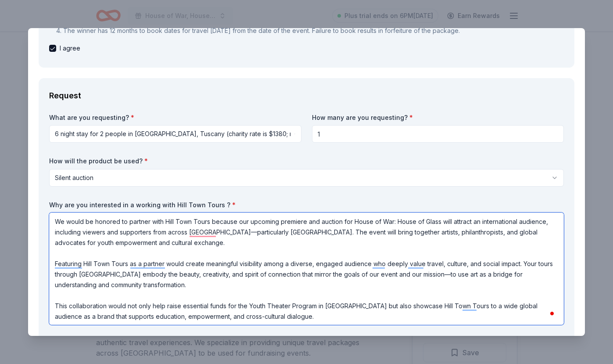
click at [237, 231] on textarea "We would be honored to partner with Hill Town Tours because our upcoming premie…" at bounding box center [306, 269] width 515 height 112
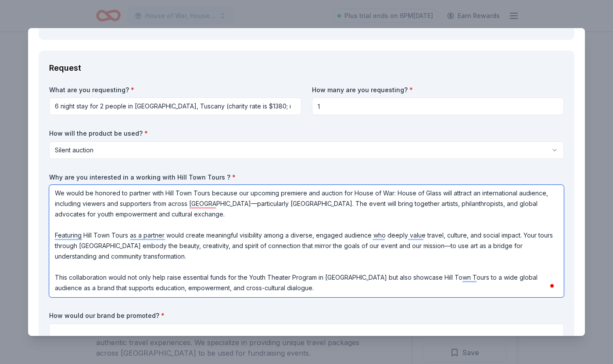
scroll to position [196, 0]
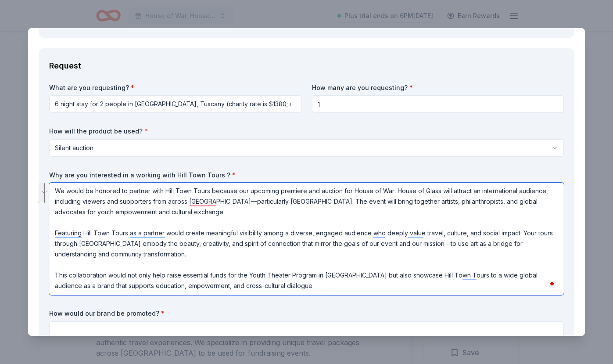
drag, startPoint x: 274, startPoint y: 282, endPoint x: 50, endPoint y: 266, distance: 224.9
click at [50, 266] on textarea "We would be honored to partner with Hill Town Tours because our upcoming premie…" at bounding box center [306, 239] width 515 height 112
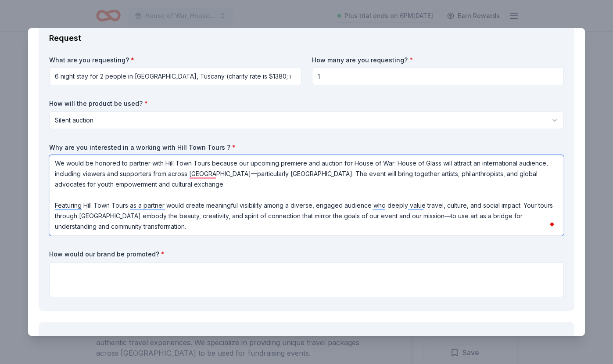
scroll to position [301, 0]
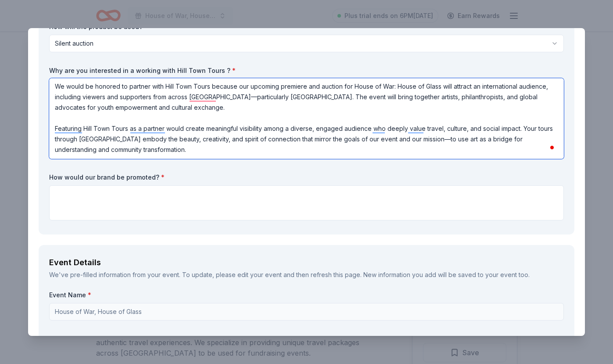
type textarea "We would be honored to partner with Hill Town Tours because our upcoming premie…"
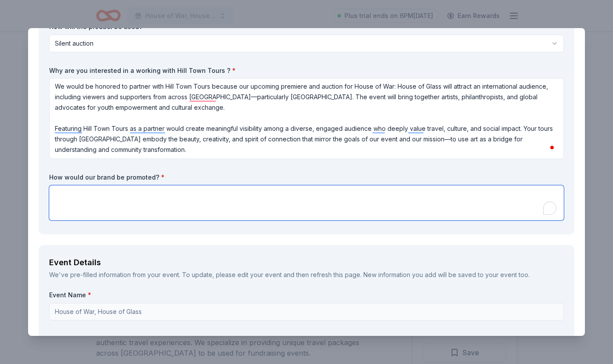
click at [100, 196] on textarea "To enrich screen reader interactions, please activate Accessibility in Grammarl…" at bounding box center [306, 202] width 515 height 35
click at [109, 208] on textarea "To enrich screen reader interactions, please activate Accessibility in Grammarl…" at bounding box center [306, 202] width 515 height 35
paste textarea "We are committed to providing meaningful visibility and recognition for Villa S…"
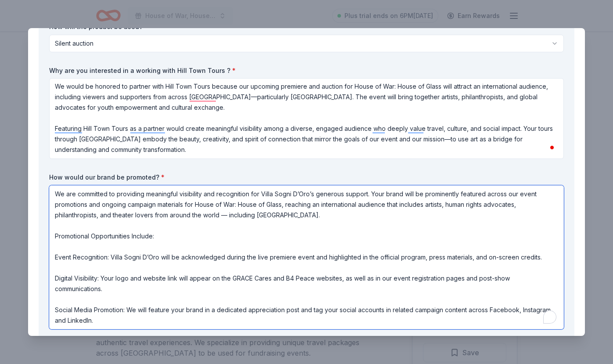
scroll to position [0, 0]
click at [316, 196] on textarea "We are committed to providing meaningful visibility and recognition for Villa S…" at bounding box center [306, 257] width 515 height 144
click at [554, 308] on textarea "We are committed to providing meaningful visibility and recognition for Hill To…" at bounding box center [306, 257] width 515 height 144
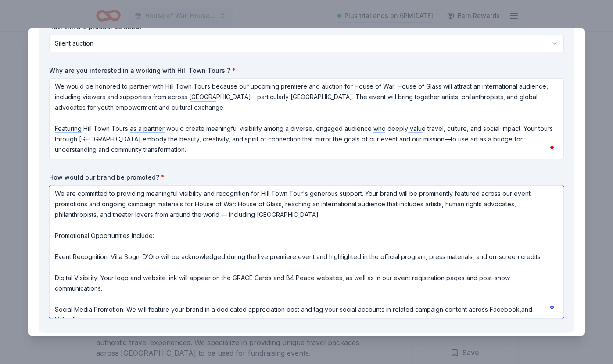
scroll to position [0, 0]
click at [63, 247] on textarea "We are committed to providing meaningful visibility and recognition for Hill To…" at bounding box center [306, 251] width 515 height 133
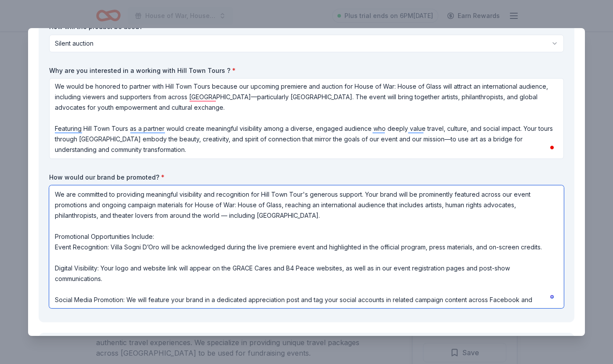
click at [56, 259] on textarea "We are committed to providing meaningful visibility and recognition for Hill To…" at bounding box center [306, 246] width 515 height 123
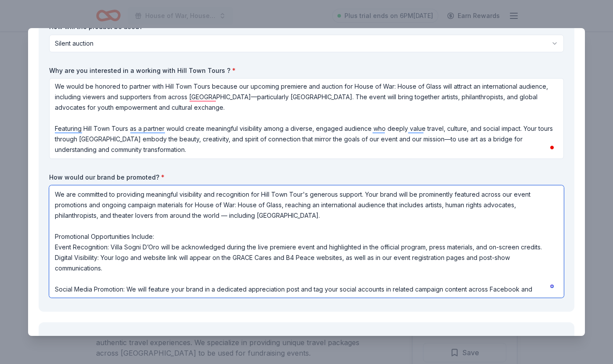
click at [57, 278] on textarea "We are committed to providing meaningful visibility and recognition for Hill To…" at bounding box center [306, 241] width 515 height 112
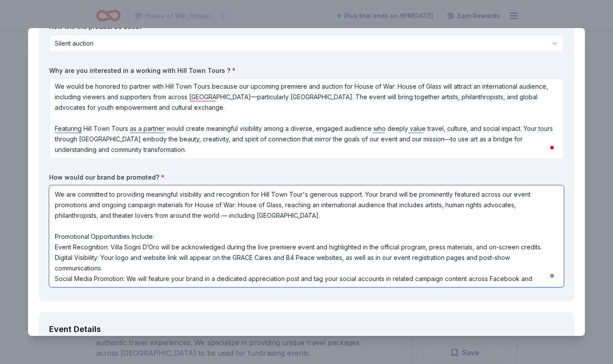
click at [342, 259] on textarea "We are committed to providing meaningful visibility and recognition for Hill To…" at bounding box center [306, 236] width 515 height 102
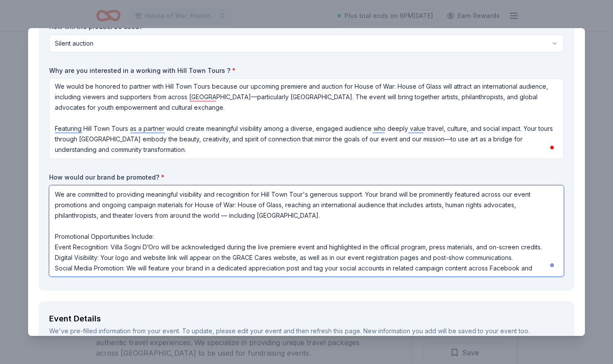
scroll to position [1, 0]
click at [160, 247] on textarea "We are committed to providing meaningful visibility and recognition for Hill To…" at bounding box center [306, 230] width 515 height 91
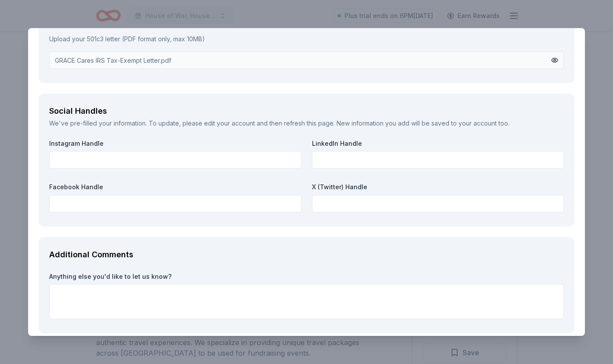
scroll to position [1289, 0]
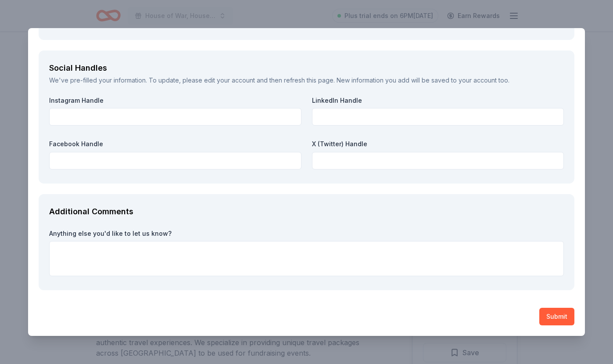
type textarea "We are committed to providing meaningful visibility and recognition for Hill To…"
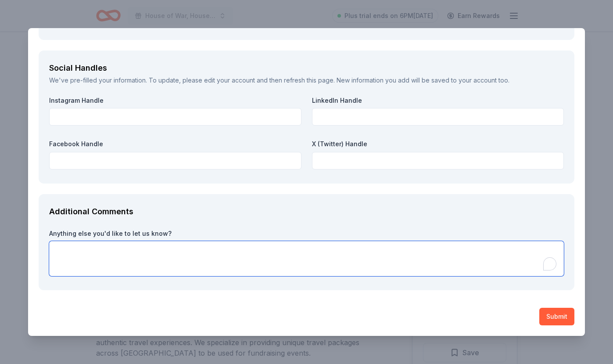
click at [226, 257] on textarea "To enrich screen reader interactions, please activate Accessibility in Grammarl…" at bounding box center [306, 258] width 515 height 35
click at [105, 257] on textarea "To enrich screen reader interactions, please activate Accessibility in Grammarl…" at bounding box center [306, 258] width 515 height 35
paste textarea "House of War: House of Glass is a powerful, socially engaged theater production…"
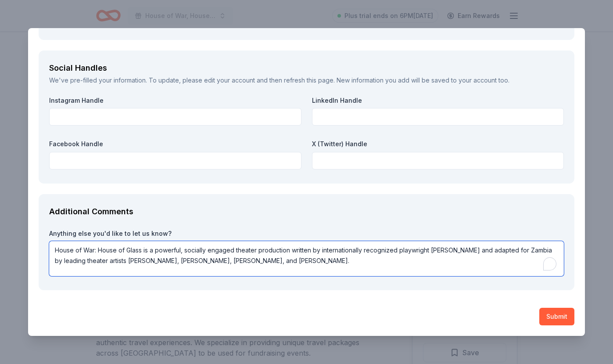
click at [99, 252] on textarea "House of War: House of Glass is a powerful, socially engaged theater production…" at bounding box center [306, 258] width 515 height 35
type textarea "House of War, House of Glass is a powerful, socially engaged theater production…"
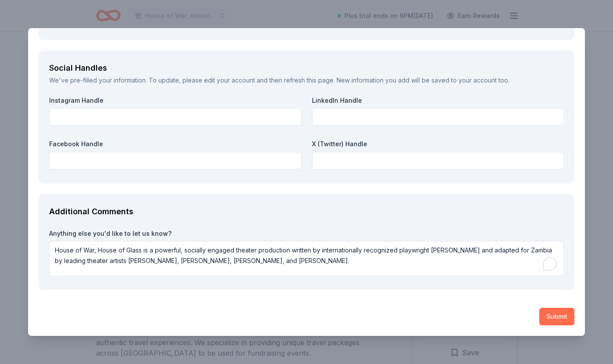
click at [560, 315] on button "Submit" at bounding box center [557, 317] width 35 height 18
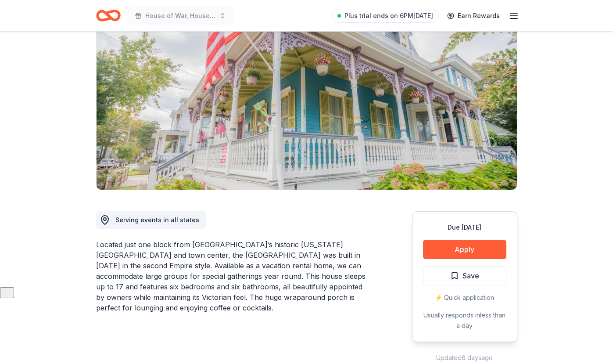
scroll to position [78, 0]
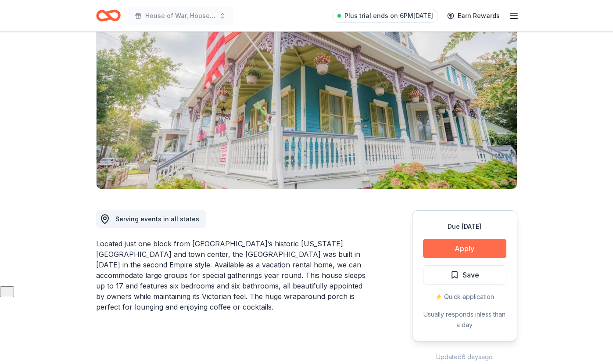
click at [472, 243] on button "Apply" at bounding box center [464, 248] width 83 height 19
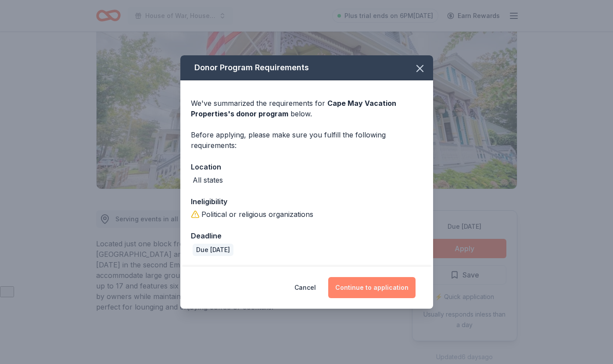
click at [373, 283] on button "Continue to application" at bounding box center [371, 287] width 87 height 21
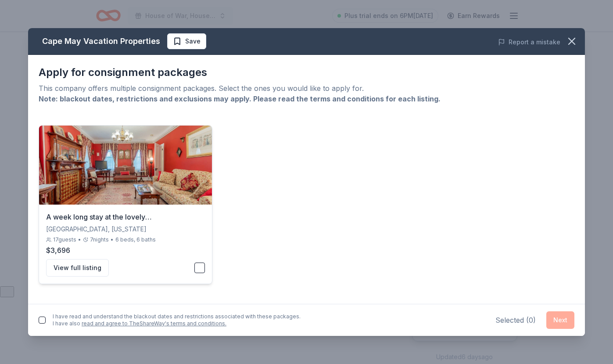
click at [197, 266] on button "button" at bounding box center [200, 268] width 11 height 11
click at [43, 319] on button "button" at bounding box center [42, 320] width 7 height 7
click at [561, 318] on button "Next" at bounding box center [561, 320] width 28 height 18
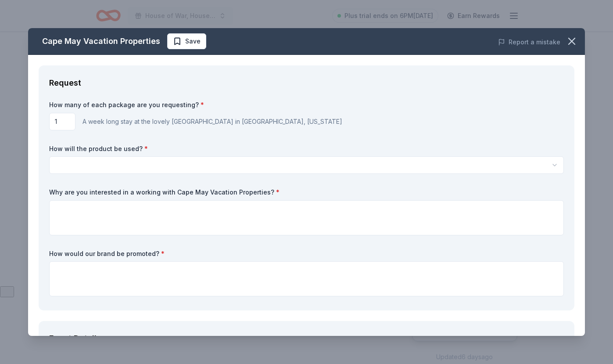
scroll to position [0, 0]
click at [97, 170] on html "House of War, House of Glass Plus trial ends on 6PM[DATE] Earn Rewards Due [DAT…" at bounding box center [306, 182] width 613 height 364
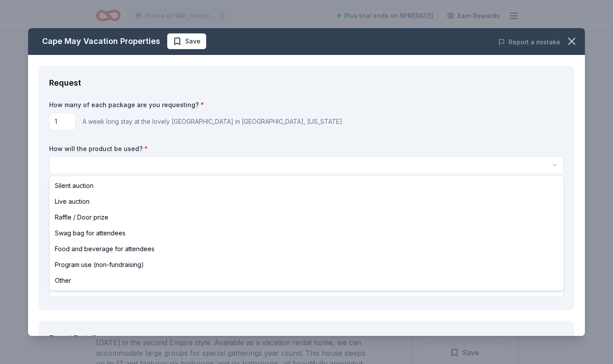
click at [97, 168] on html "House of War, House of Glass Plus trial ends on 6PM[DATE] Earn Rewards Due [DAT…" at bounding box center [306, 182] width 613 height 364
select select "silentAuction"
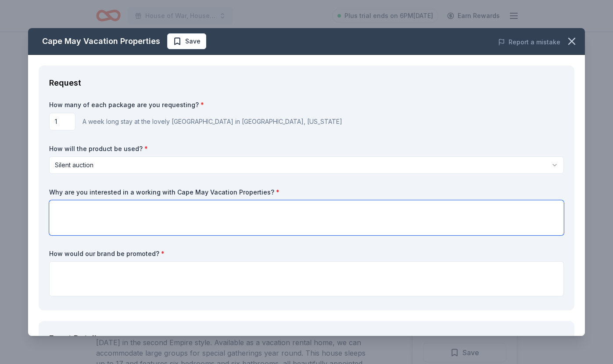
click at [90, 206] on textarea at bounding box center [306, 217] width 515 height 35
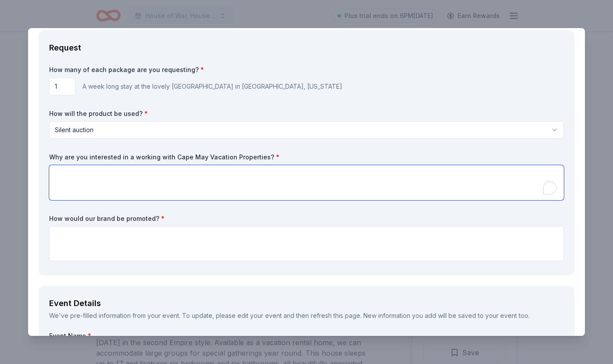
scroll to position [25, 0]
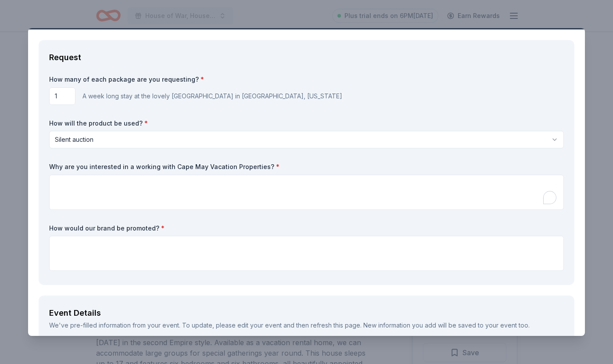
drag, startPoint x: 170, startPoint y: 164, endPoint x: 235, endPoint y: 162, distance: 65.5
click at [235, 162] on label "Why are you interested in a working with Cape May Vacation Properties? *" at bounding box center [306, 166] width 515 height 9
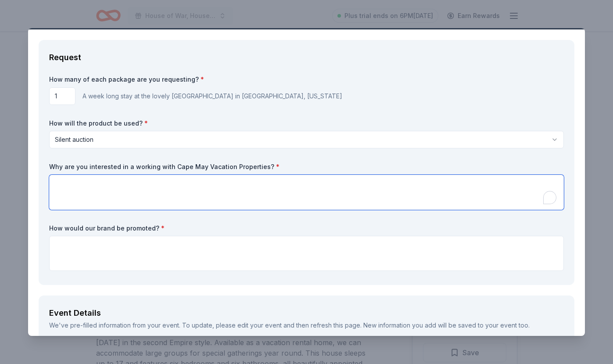
click at [161, 187] on textarea "To enrich screen reader interactions, please activate Accessibility in Grammarl…" at bounding box center [306, 192] width 515 height 35
click at [136, 191] on textarea "To enrich screen reader interactions, please activate Accessibility in Grammarl…" at bounding box center [306, 192] width 515 height 35
paste textarea "We would be honored to partner with Cape May Vacation Properties because our up…"
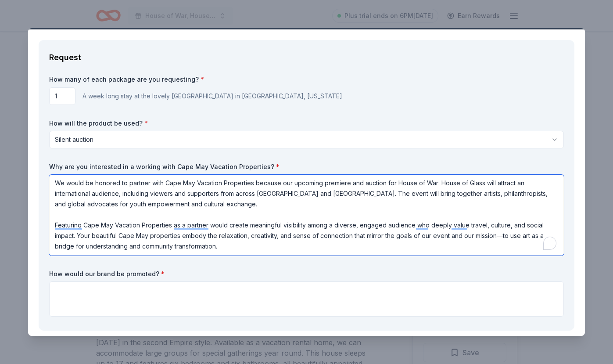
scroll to position [1, 0]
type textarea "We would be honored to partner with Cape May Vacation Properties because our up…"
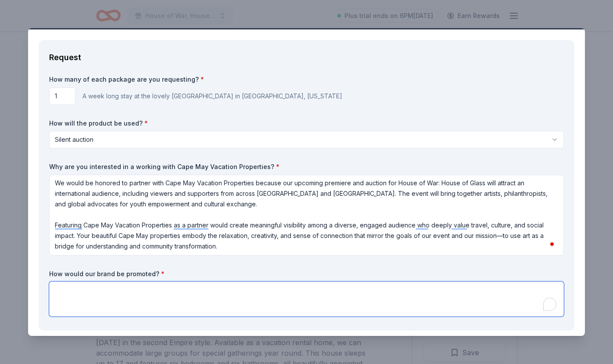
click at [101, 301] on textarea "To enrich screen reader interactions, please activate Accessibility in Grammarl…" at bounding box center [306, 298] width 515 height 35
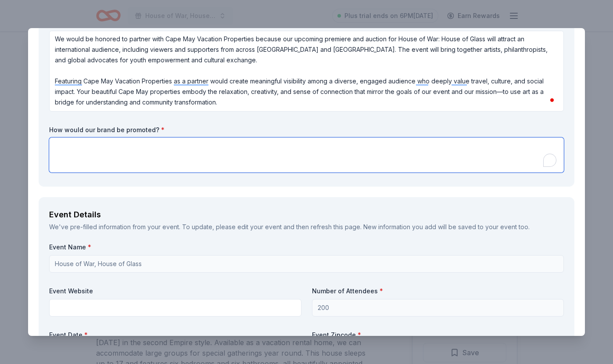
scroll to position [176, 0]
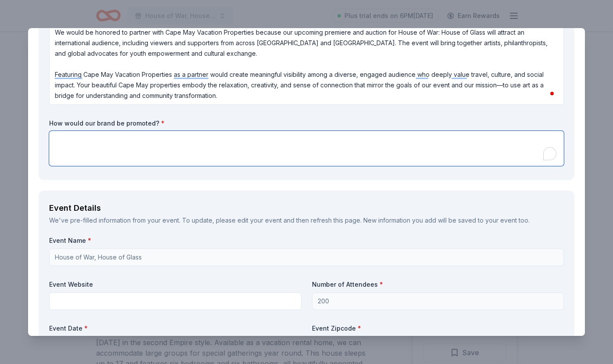
click at [150, 151] on textarea "To enrich screen reader interactions, please activate Accessibility in Grammarl…" at bounding box center [306, 148] width 515 height 35
paste textarea "We are committed to providing meaningful visibility and recognition for Villa S…"
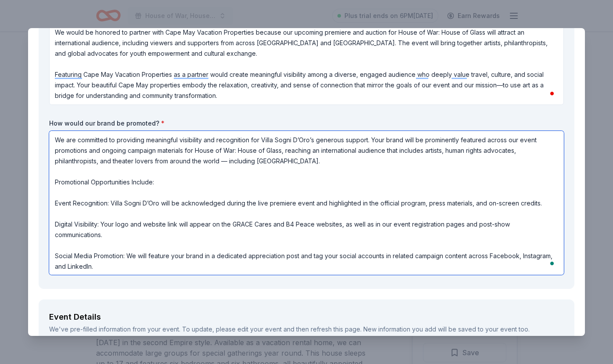
click at [315, 138] on textarea "We are committed to providing meaningful visibility and recognition for Villa S…" at bounding box center [306, 203] width 515 height 144
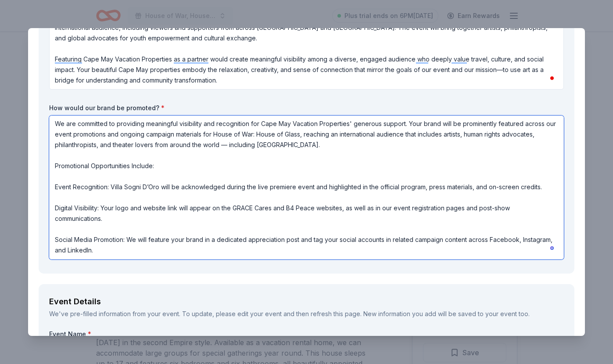
scroll to position [191, 0]
click at [257, 134] on textarea "We are committed to providing meaningful visibility and recognition for Cape Ma…" at bounding box center [306, 188] width 515 height 144
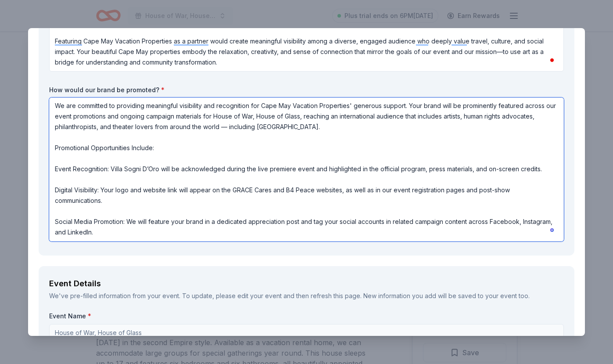
scroll to position [212, 0]
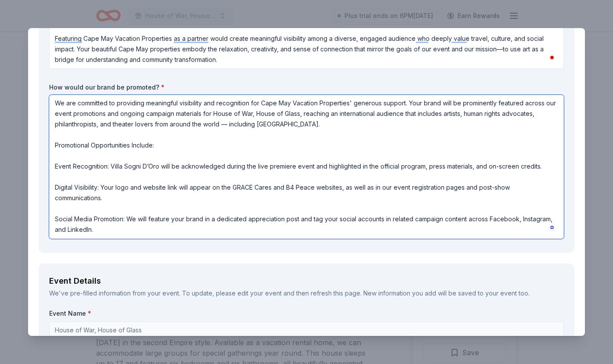
click at [60, 158] on textarea "We are committed to providing meaningful visibility and recognition for Cape Ma…" at bounding box center [306, 167] width 515 height 144
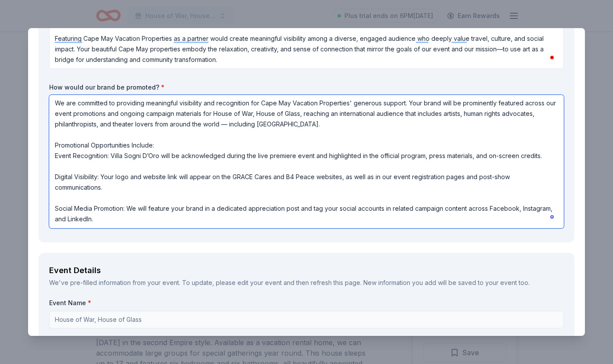
scroll to position [0, 0]
click at [56, 169] on textarea "We are committed to providing meaningful visibility and recognition for Cape Ma…" at bounding box center [306, 161] width 515 height 133
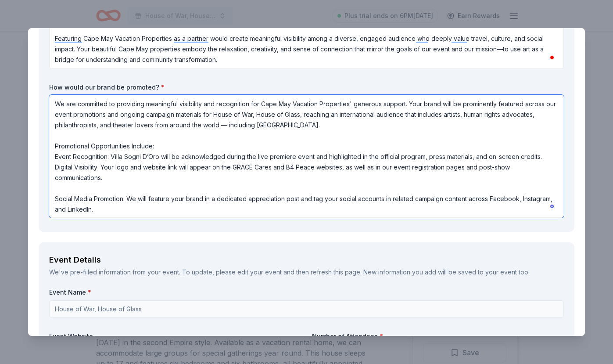
click at [159, 156] on textarea "We are committed to providing meaningful visibility and recognition for Cape Ma…" at bounding box center [306, 156] width 515 height 123
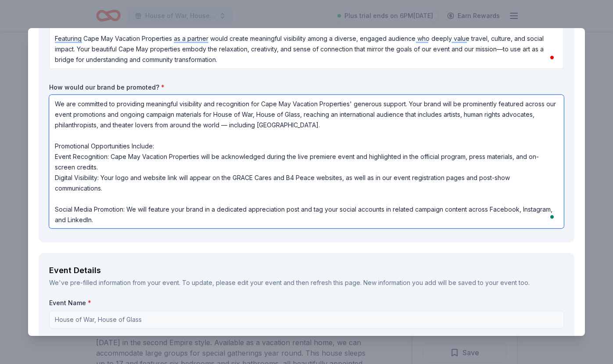
scroll to position [1, 0]
click at [316, 176] on textarea "We are committed to providing meaningful visibility and recognition for Cape Ma…" at bounding box center [306, 161] width 515 height 133
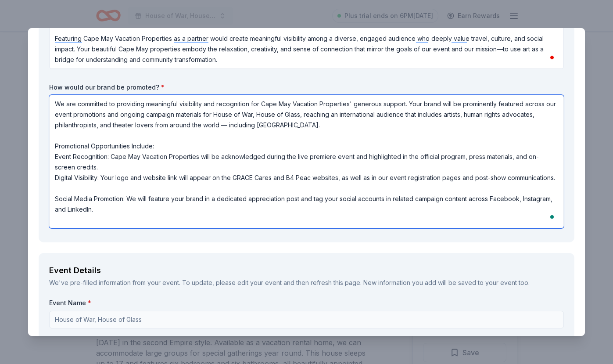
scroll to position [0, 0]
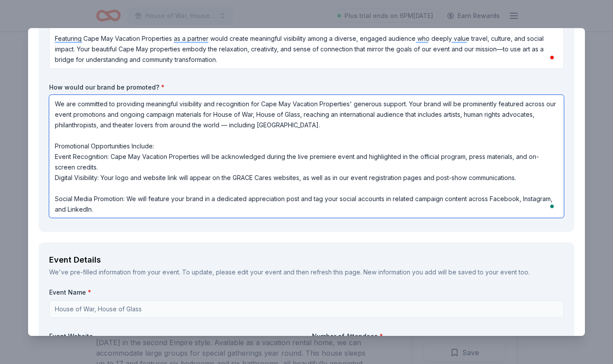
click at [299, 177] on textarea "We are committed to providing meaningful visibility and recognition for Cape Ma…" at bounding box center [306, 156] width 515 height 123
click at [67, 191] on textarea "We are committed to providing meaningful visibility and recognition for Cape Ma…" at bounding box center [306, 156] width 515 height 123
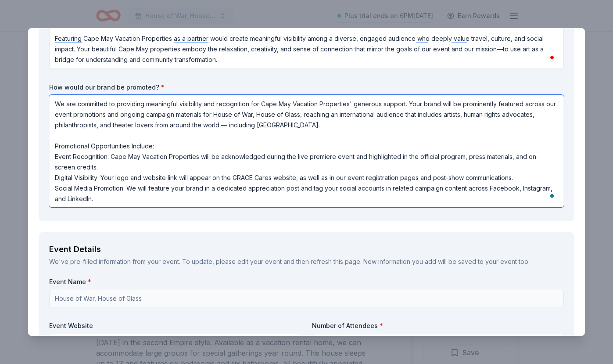
scroll to position [0, 0]
click at [554, 189] on textarea "We are committed to providing meaningful visibility and recognition for Cape Ma…" at bounding box center [306, 151] width 515 height 112
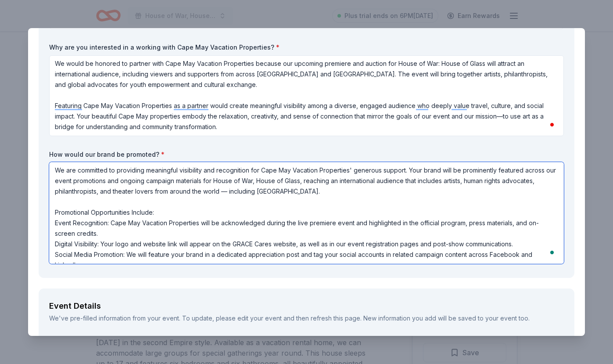
click at [278, 195] on textarea "We are committed to providing meaningful visibility and recognition for Cape Ma…" at bounding box center [306, 213] width 515 height 102
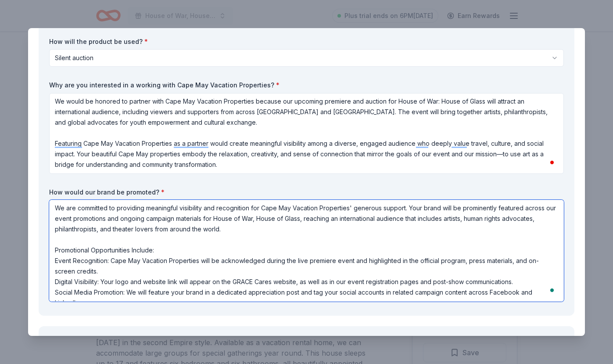
scroll to position [105, 0]
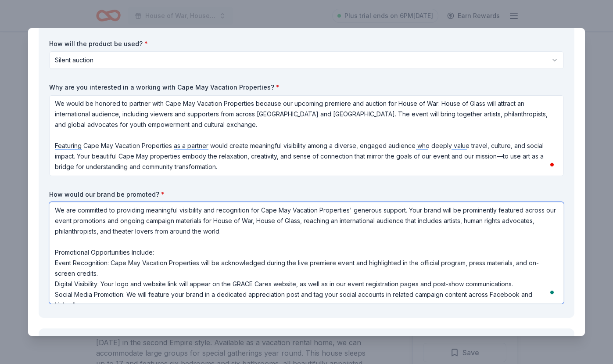
type textarea "We are committed to providing meaningful visibility and recognition for Cape Ma…"
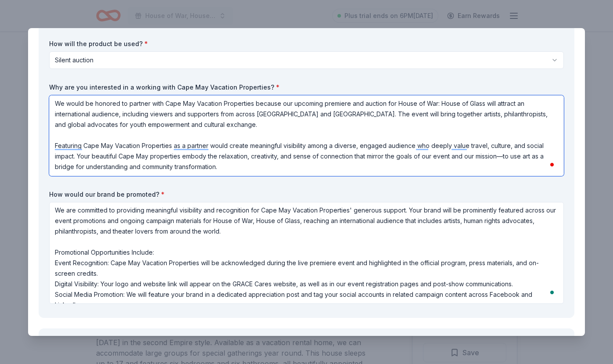
click at [438, 105] on textarea "We would be honored to partner with Cape May Vacation Properties because our up…" at bounding box center [306, 135] width 515 height 81
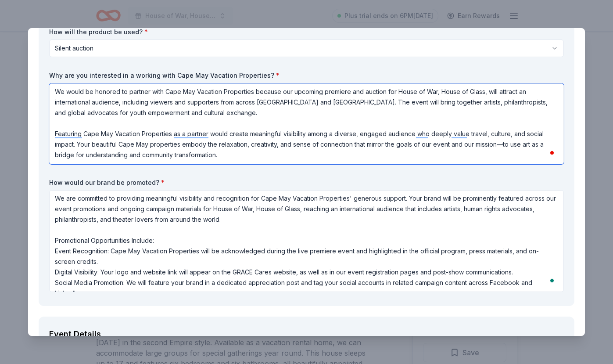
scroll to position [118, 0]
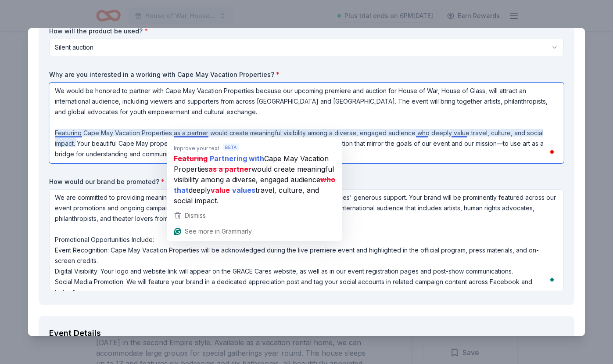
click at [208, 132] on textarea "We would be honored to partner with Cape May Vacation Properties because our up…" at bounding box center [306, 123] width 515 height 81
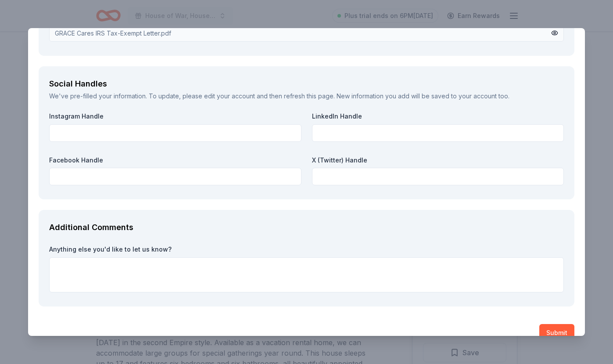
scroll to position [1121, 0]
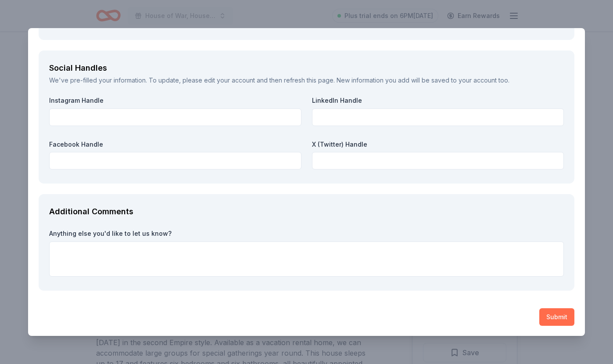
type textarea "We would be honored to partner with Cape May Vacation Properties because our up…"
click at [559, 317] on button "Submit" at bounding box center [557, 317] width 35 height 18
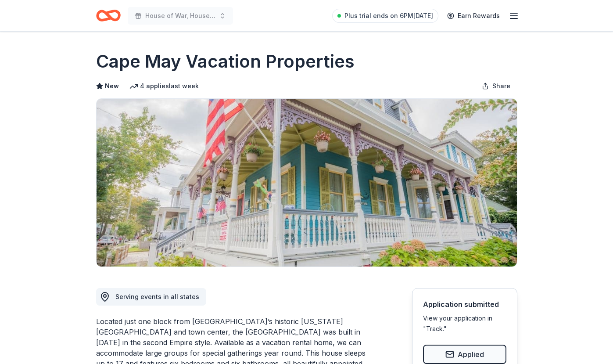
click at [514, 17] on icon "button" at bounding box center [514, 16] width 11 height 11
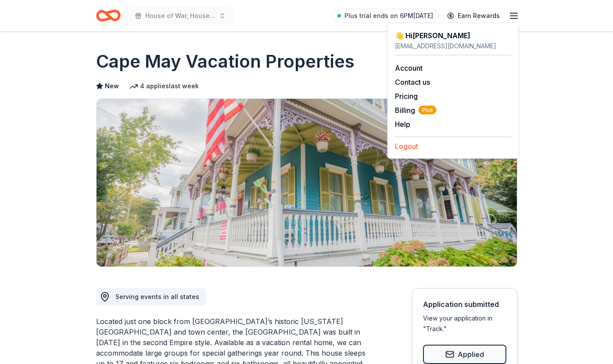
click at [413, 143] on button "Logout" at bounding box center [406, 146] width 23 height 11
